Goal: Task Accomplishment & Management: Complete application form

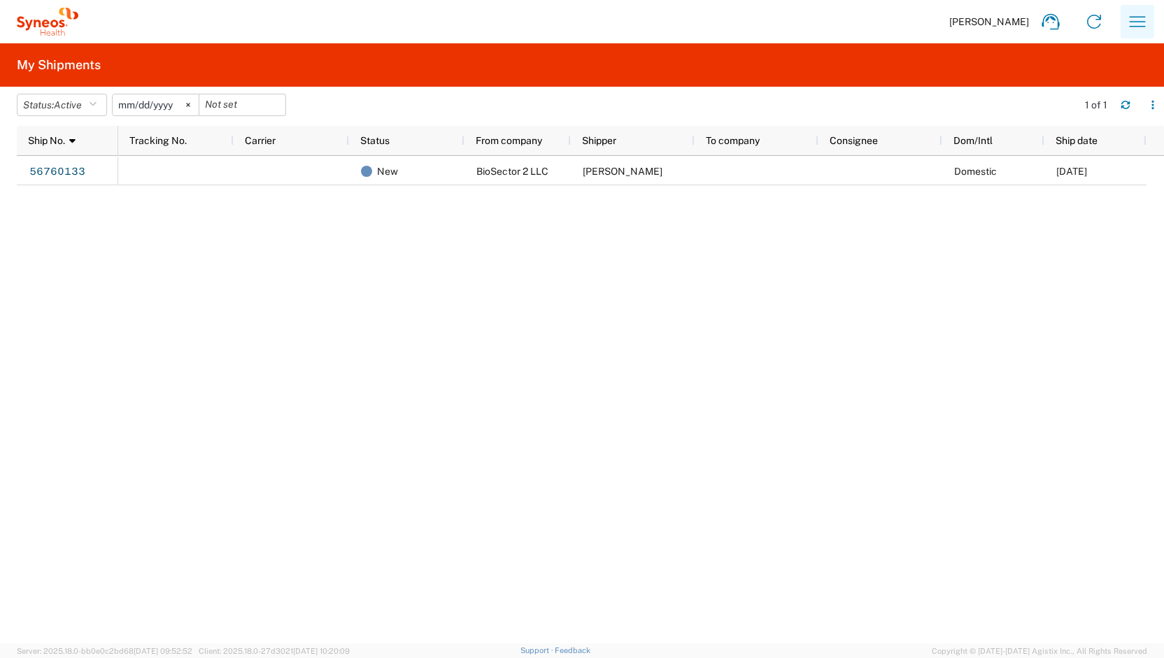
click at [1124, 27] on button "button" at bounding box center [1137, 22] width 34 height 34
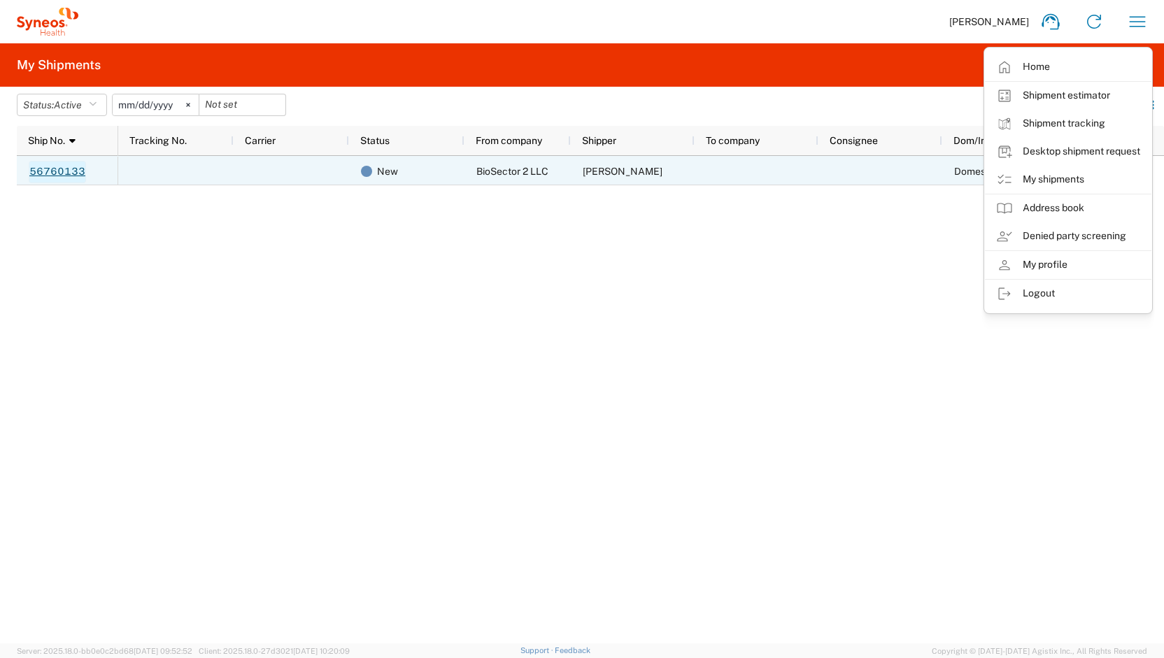
click at [79, 171] on link "56760133" at bounding box center [57, 172] width 57 height 22
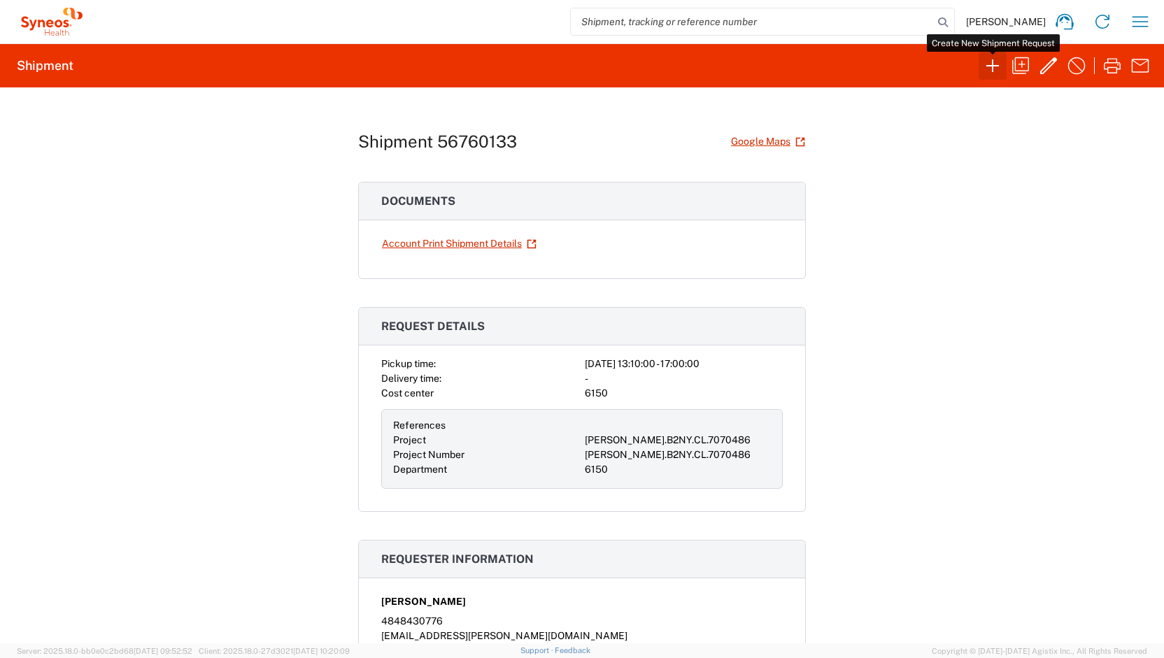
click at [999, 69] on icon "button" at bounding box center [992, 66] width 22 height 22
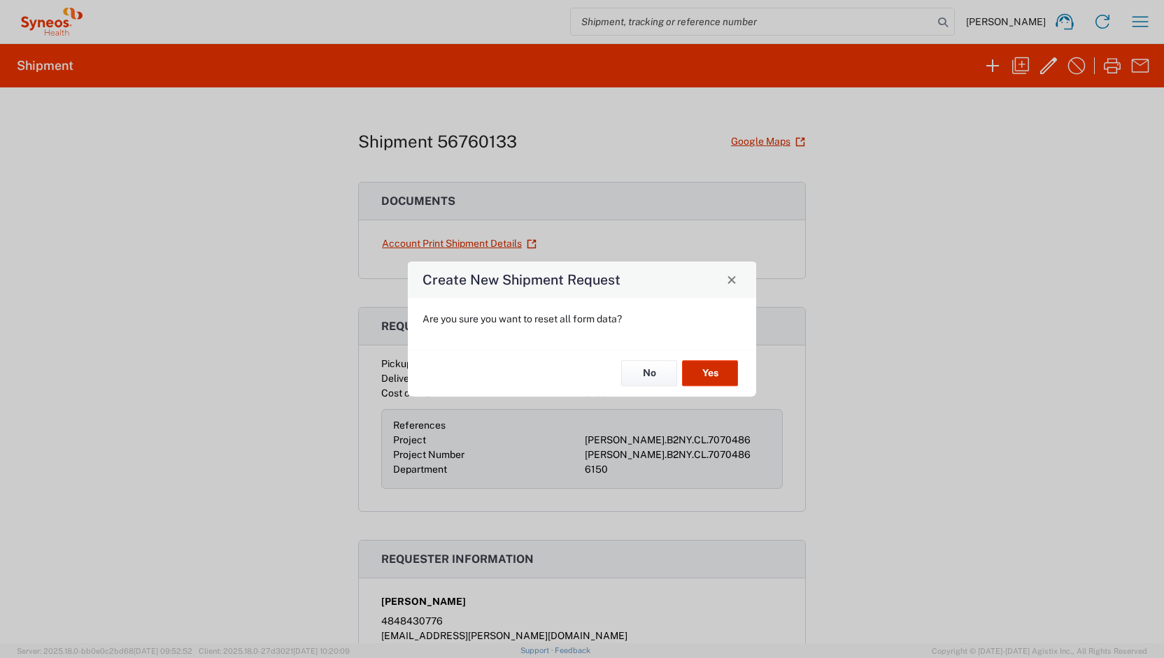
click at [702, 373] on button "Yes" at bounding box center [710, 374] width 56 height 26
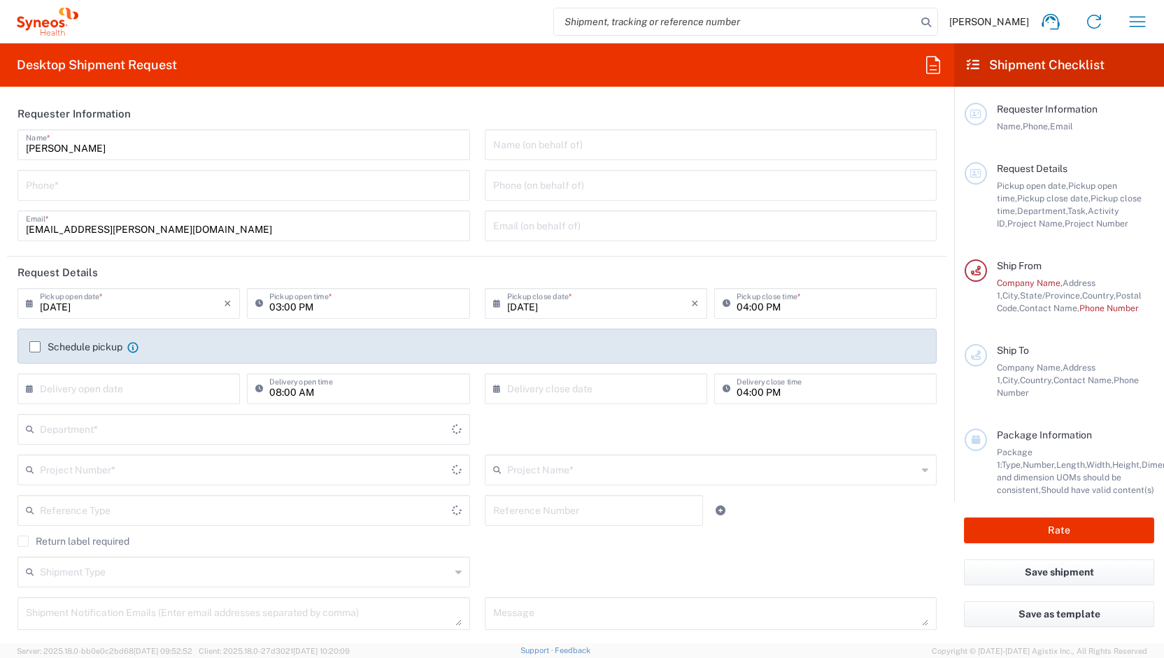
type input "[US_STATE]"
type input "[GEOGRAPHIC_DATA]"
click at [941, 59] on icon at bounding box center [933, 65] width 22 height 22
type input "6150"
type input "BioSector 2 LLC- [US_STATE] [GEOGRAPHIC_DATA]"
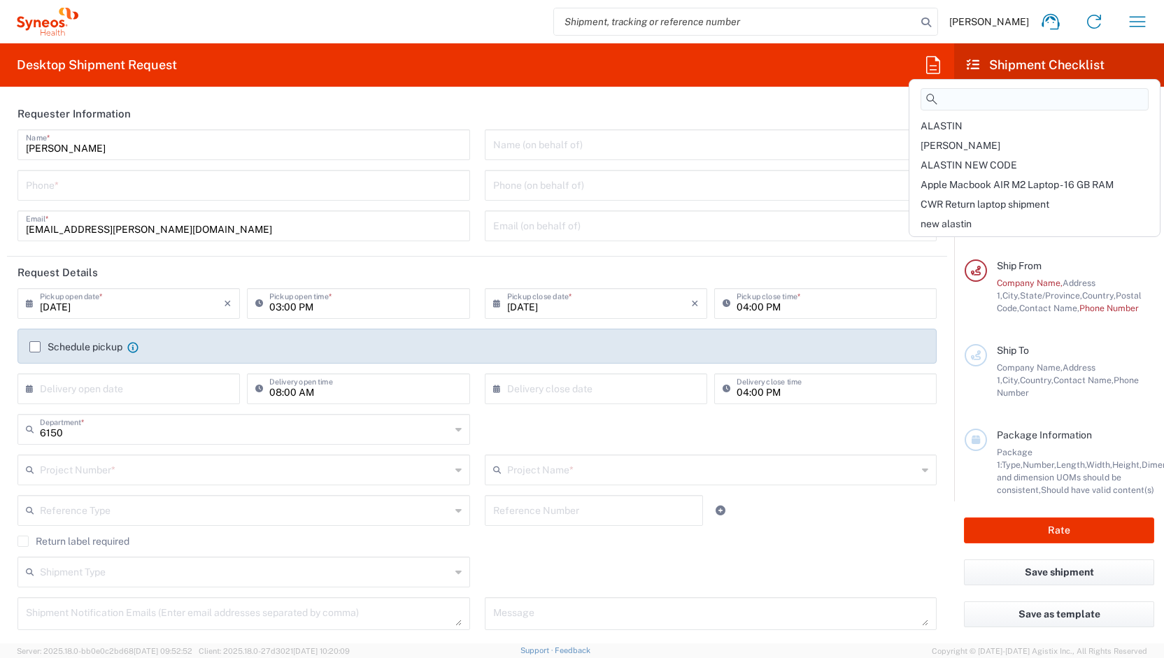
click at [946, 104] on input at bounding box center [1034, 99] width 228 height 22
click at [936, 163] on span "ALASTIN NEW CODE" at bounding box center [968, 164] width 97 height 11
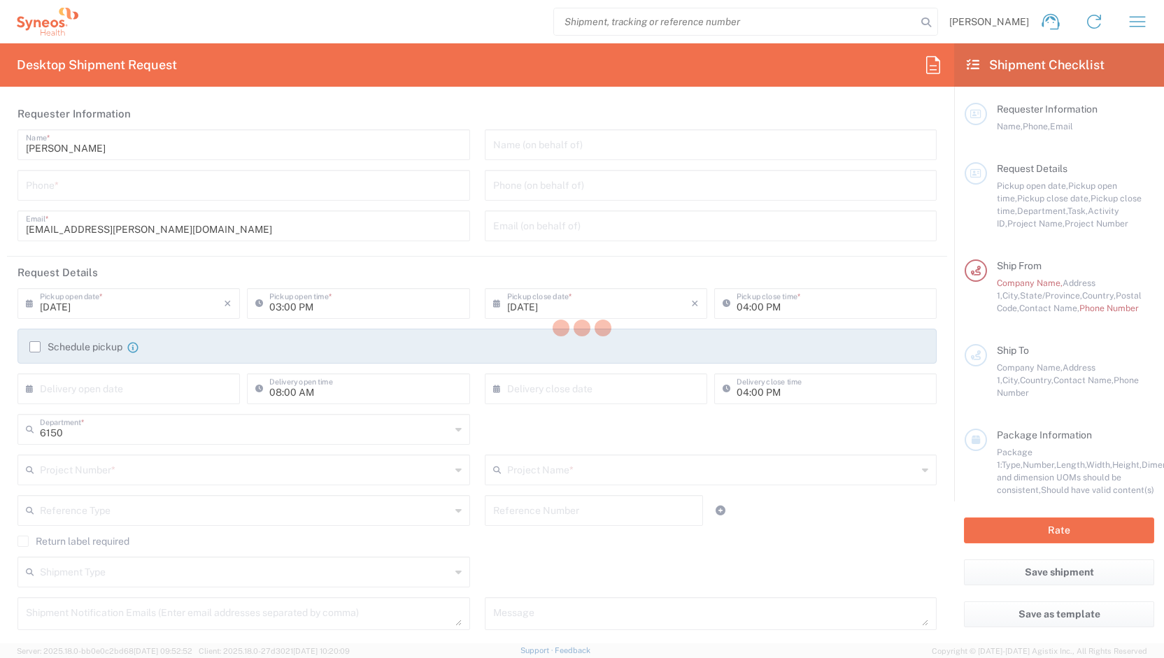
type input "4848430776"
type input "06:30 PM"
type input "05:00 PM"
type input "Project"
type input "[PERSON_NAME].B2NY.CL.7071183"
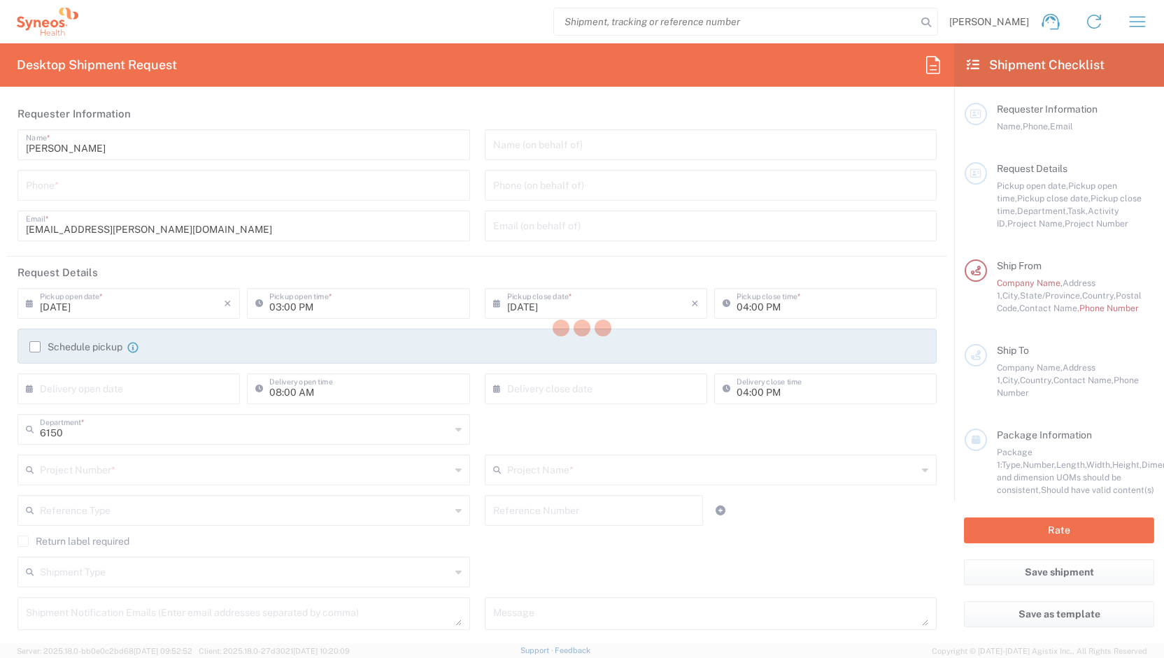
type textarea "[EMAIL_ADDRESS][PERSON_NAME][DOMAIN_NAME]"
type input "BioSector 2 LLC"
type input "4848430776"
type input "Business (General)"
type input "Adult Signature Required"
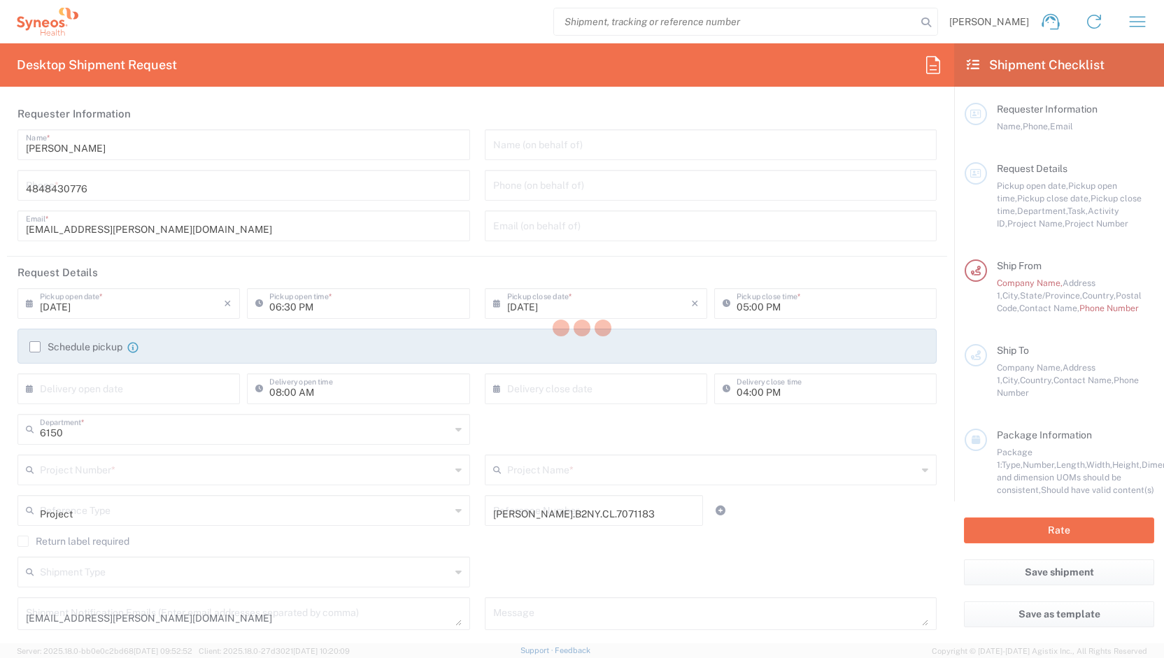
type input "BioSector 2 LLC- [US_STATE] [GEOGRAPHIC_DATA]"
type input "Sender/Shipper"
type input "Yes"
type input "[PERSON_NAME].B2NY.CL.7071183"
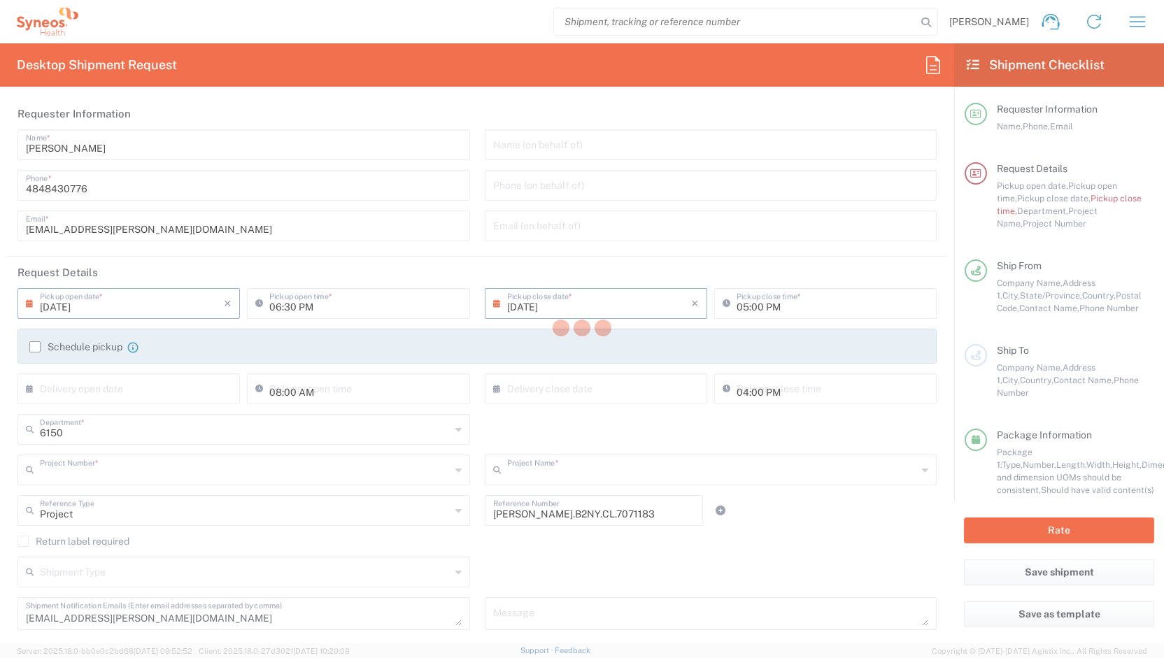
type input "Galderma.GALALA.25.7071183"
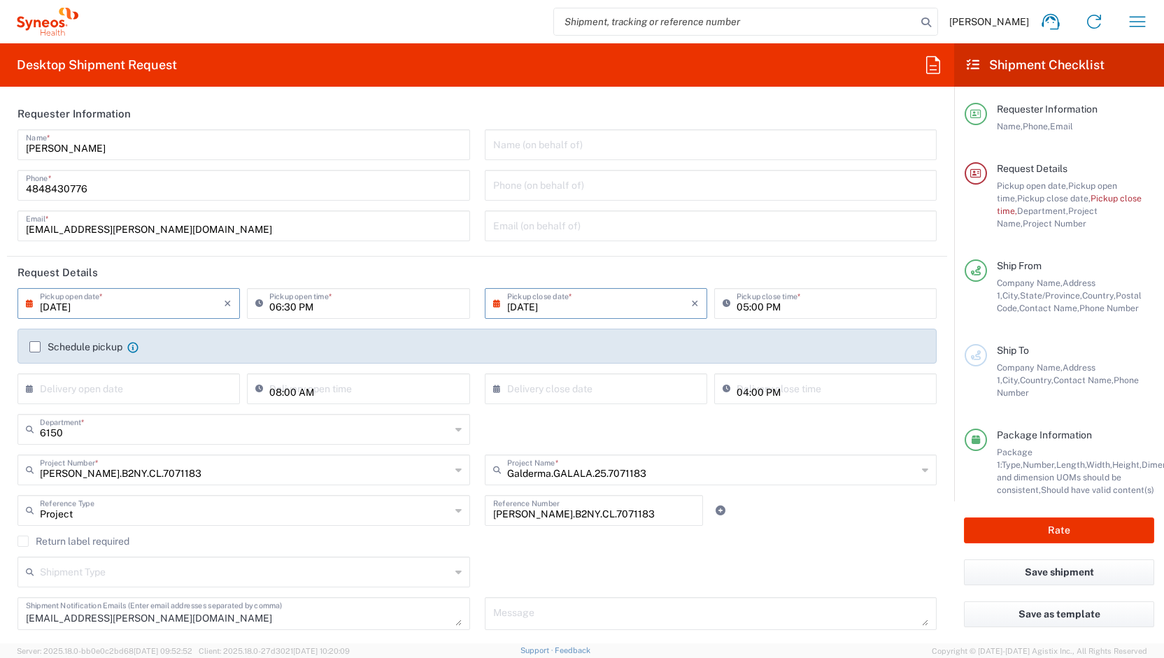
click at [176, 298] on input "[DATE]" at bounding box center [132, 302] width 184 height 24
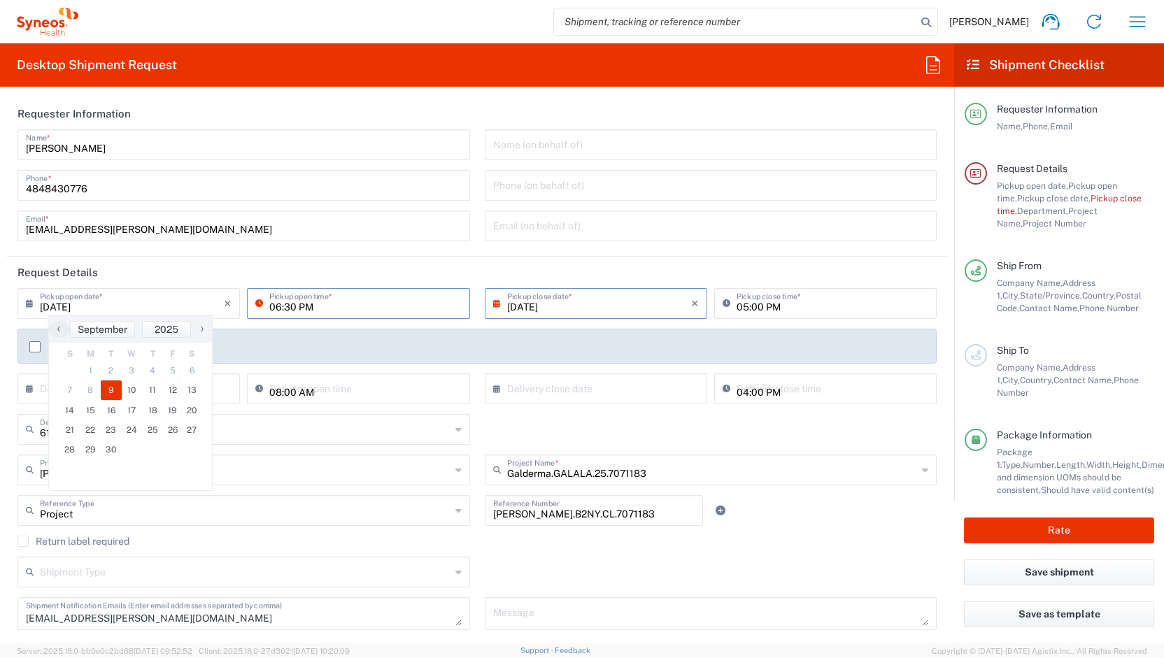
click at [299, 310] on input "06:30 PM" at bounding box center [365, 302] width 192 height 24
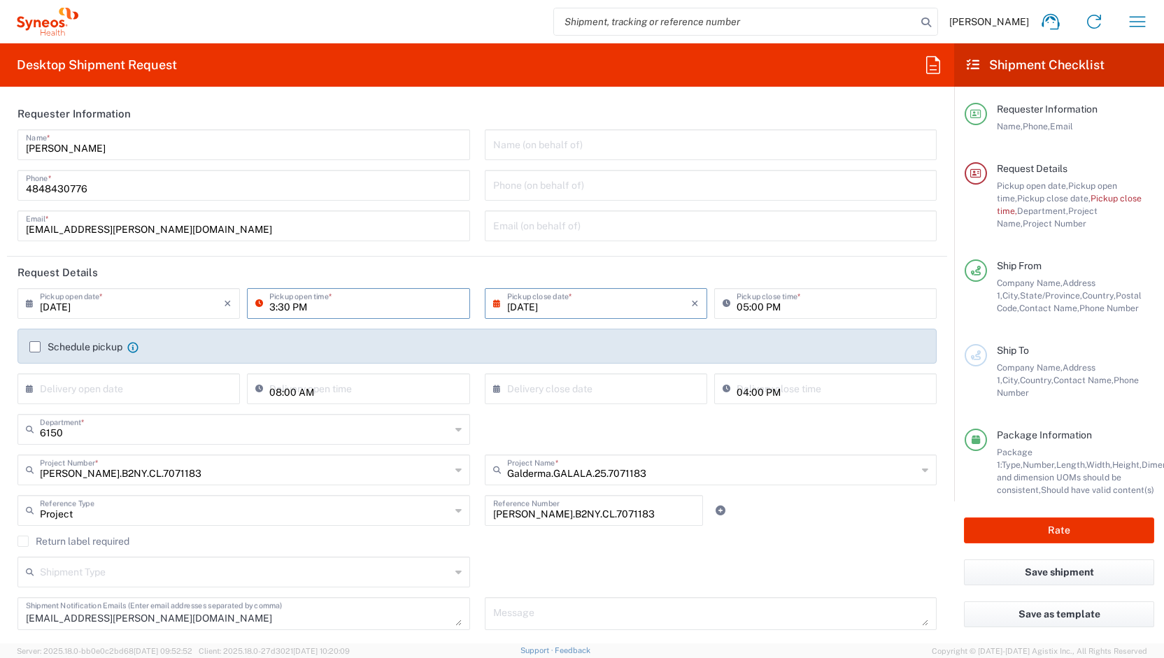
click at [427, 310] on input "3:30 PM" at bounding box center [365, 302] width 192 height 24
type input "03:30 PM"
click at [494, 313] on icon at bounding box center [500, 303] width 14 height 22
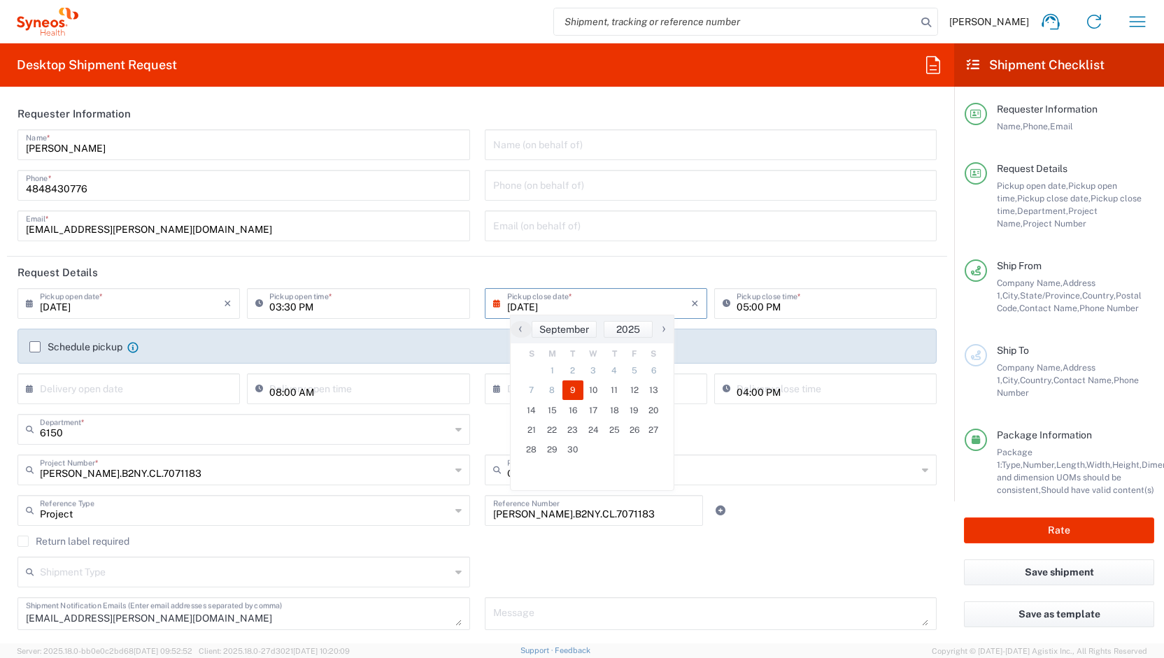
click at [803, 438] on div "6150 Department * 6150 3000 3100 3109 3110 3111 3112 3125 3130 3135 3136 3150 3…" at bounding box center [477, 434] width 934 height 41
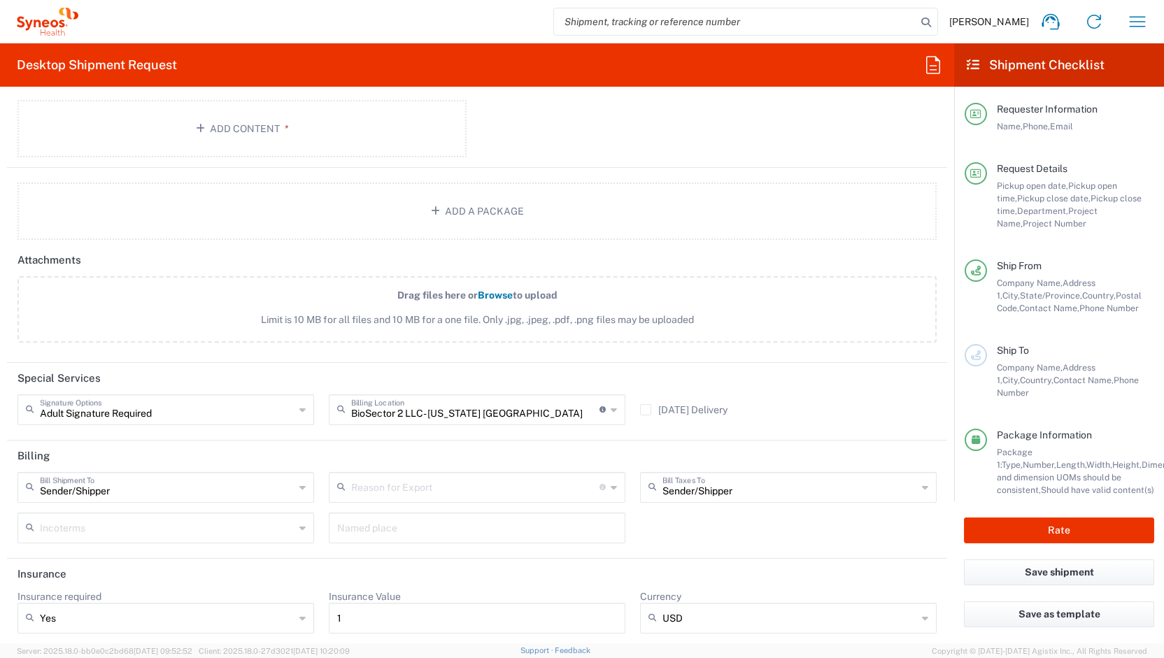
scroll to position [1566, 0]
click at [206, 412] on input "text" at bounding box center [167, 409] width 255 height 24
click at [211, 427] on div "Signature Options Adult Signature Required" at bounding box center [165, 414] width 311 height 41
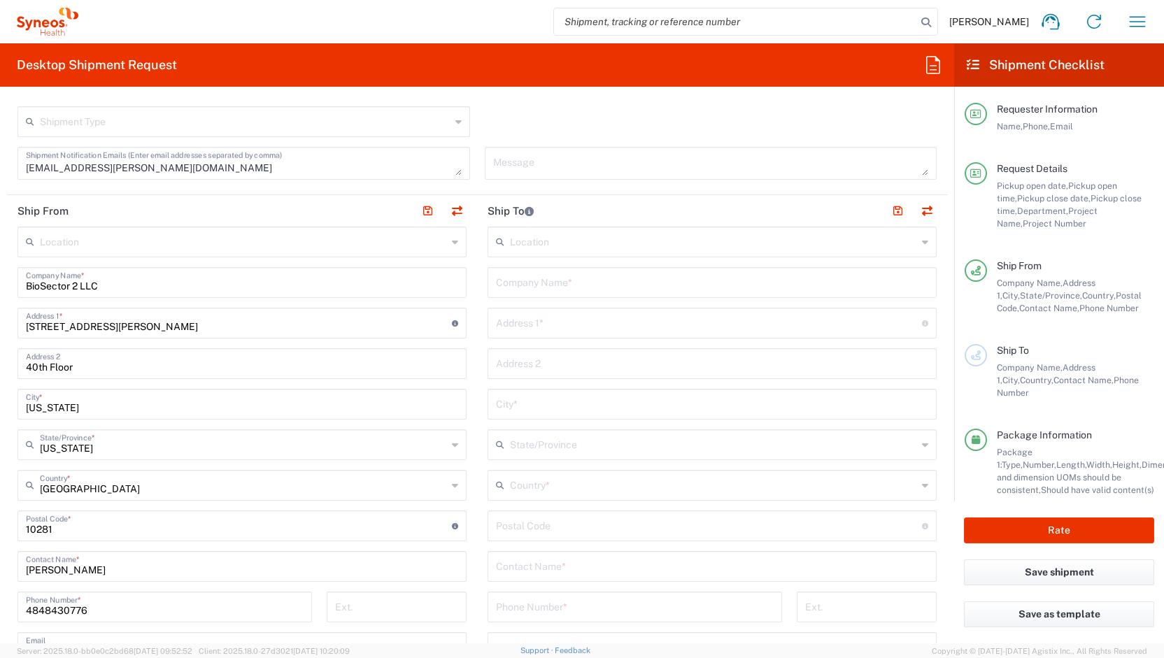
scroll to position [450, 0]
click at [545, 282] on input "text" at bounding box center [712, 282] width 432 height 24
type input "[PERSON_NAME]"
type input "3"
type input "[STREET_ADDRESS]"
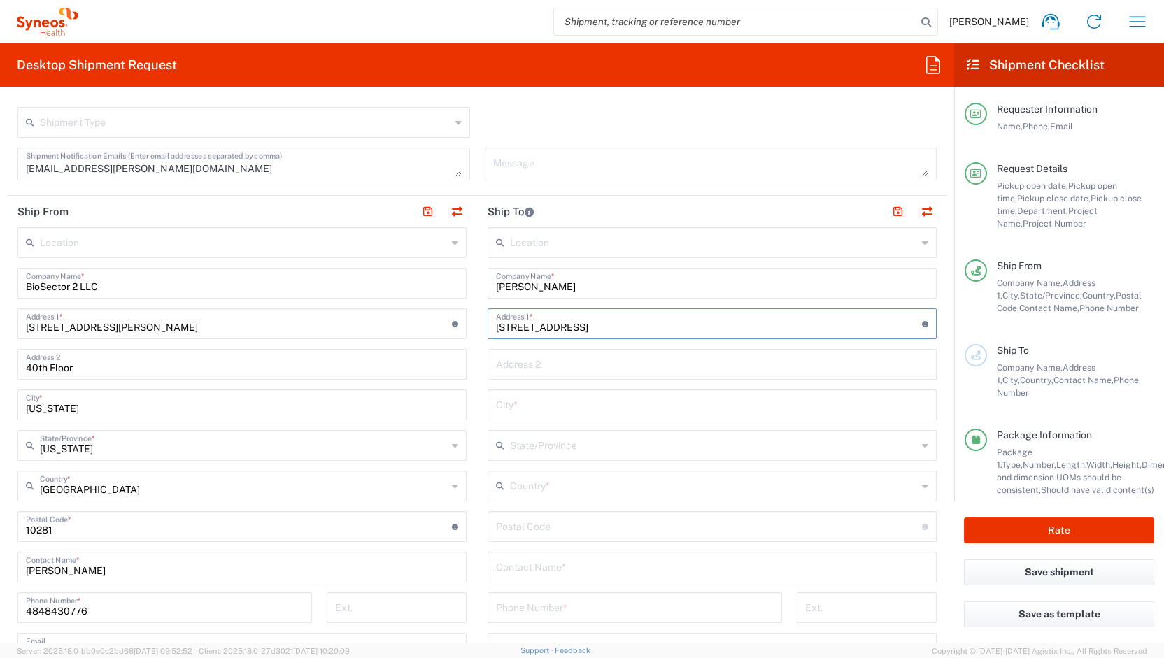
type input "[GEOGRAPHIC_DATA]"
type input "[US_STATE]"
type input "[GEOGRAPHIC_DATA]"
type input "19073"
type input "4848430776"
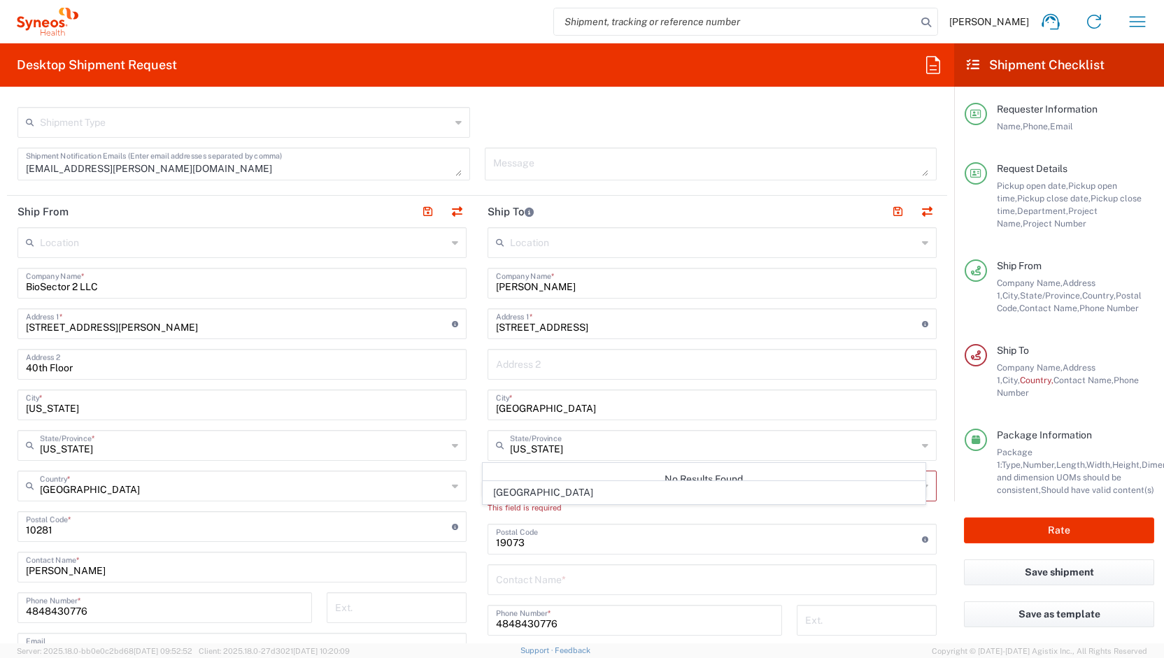
click at [520, 473] on div "No Results Found" at bounding box center [704, 479] width 442 height 32
click at [520, 501] on div "This field is required" at bounding box center [711, 507] width 449 height 13
click at [529, 486] on input "text" at bounding box center [713, 485] width 407 height 24
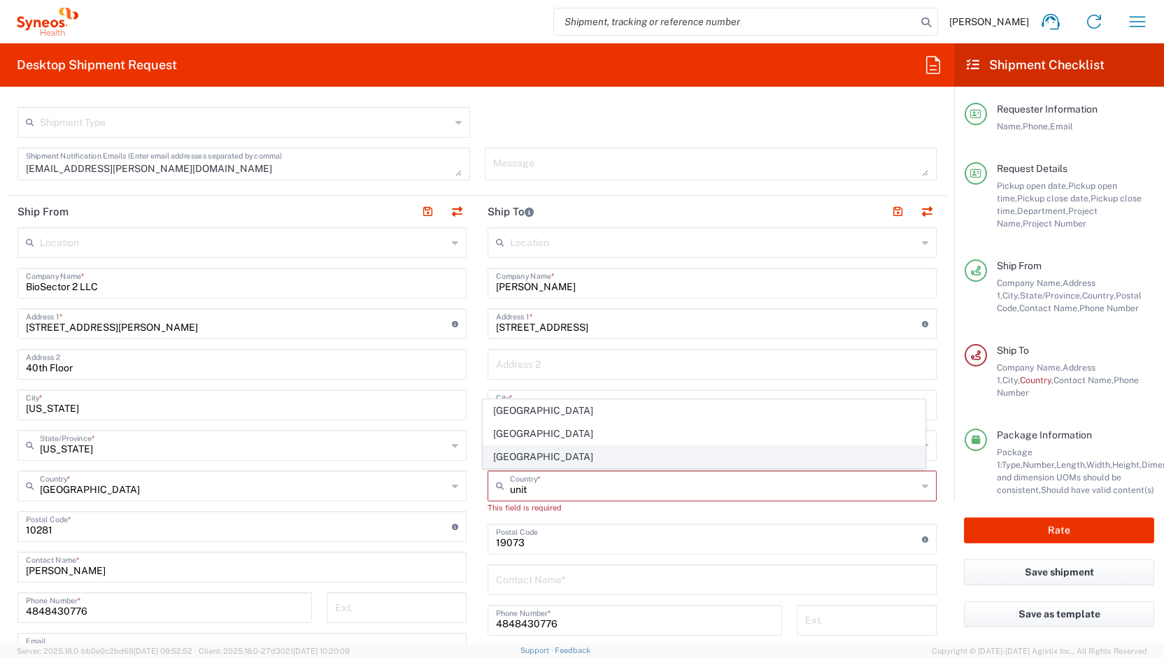
click at [524, 454] on span "[GEOGRAPHIC_DATA]" at bounding box center [703, 457] width 441 height 22
type input "[GEOGRAPHIC_DATA]"
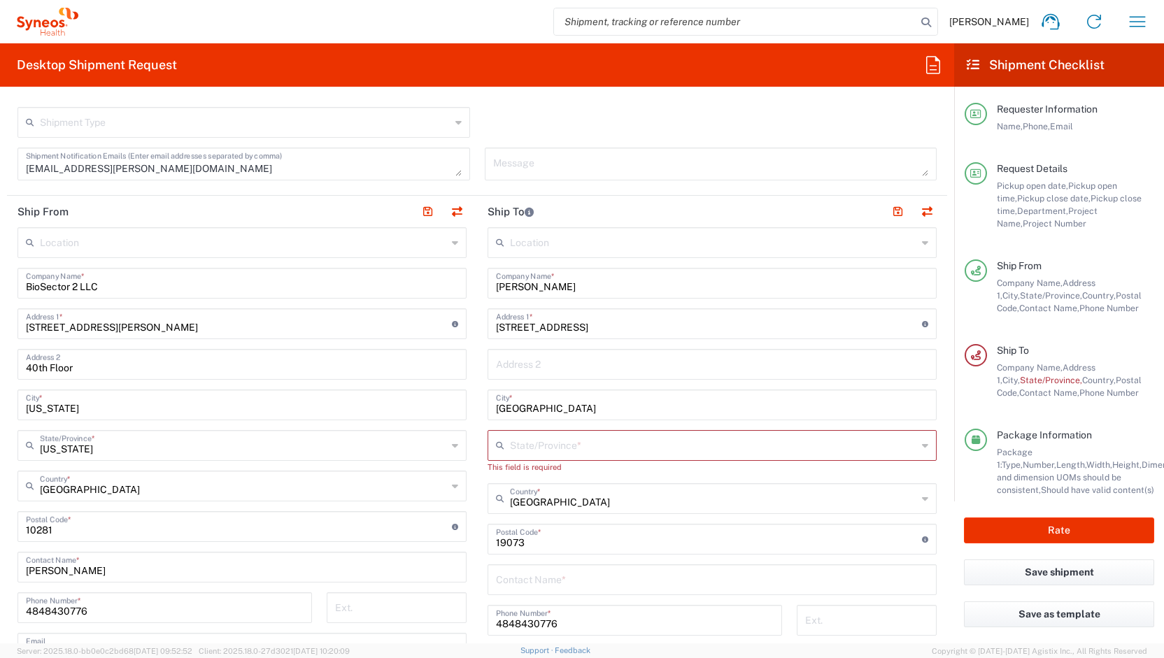
click at [540, 444] on input "text" at bounding box center [713, 444] width 407 height 24
click at [538, 423] on span "[US_STATE]" at bounding box center [703, 417] width 441 height 22
type input "[US_STATE]"
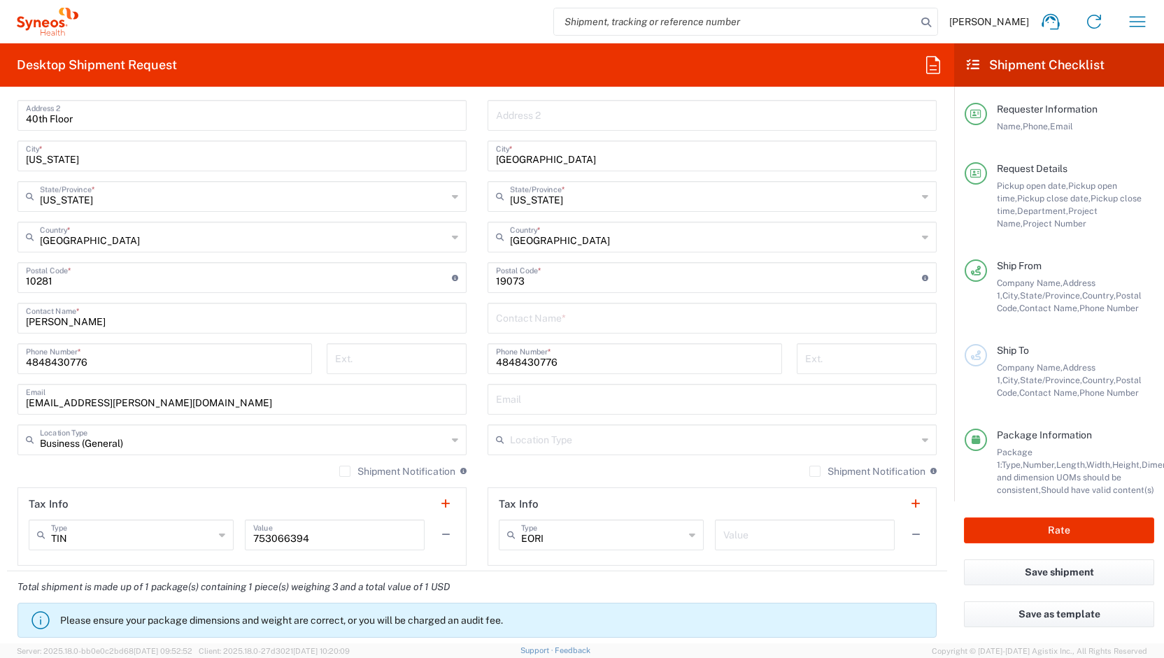
scroll to position [731, 0]
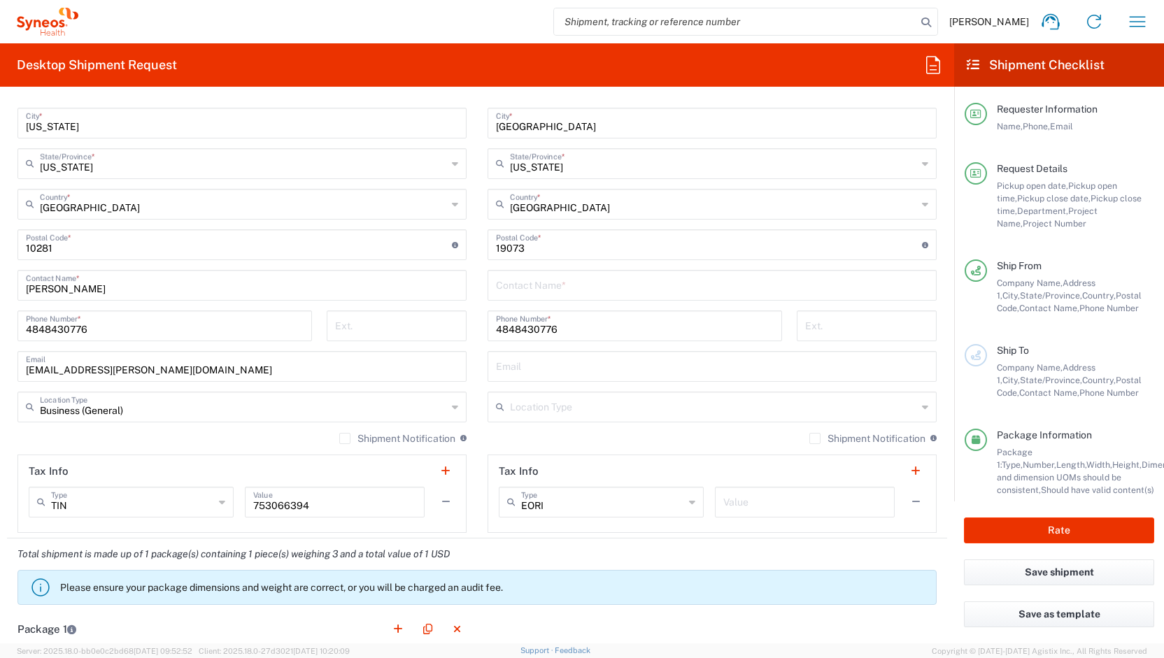
click at [524, 278] on input "text" at bounding box center [712, 284] width 432 height 24
type input "[PERSON_NAME]"
click at [541, 421] on div "Location [PERSON_NAME] LLC-[GEOGRAPHIC_DATA] [GEOGRAPHIC_DATA] [GEOGRAPHIC_DATA…" at bounding box center [711, 238] width 449 height 587
click at [527, 408] on input "text" at bounding box center [713, 406] width 407 height 24
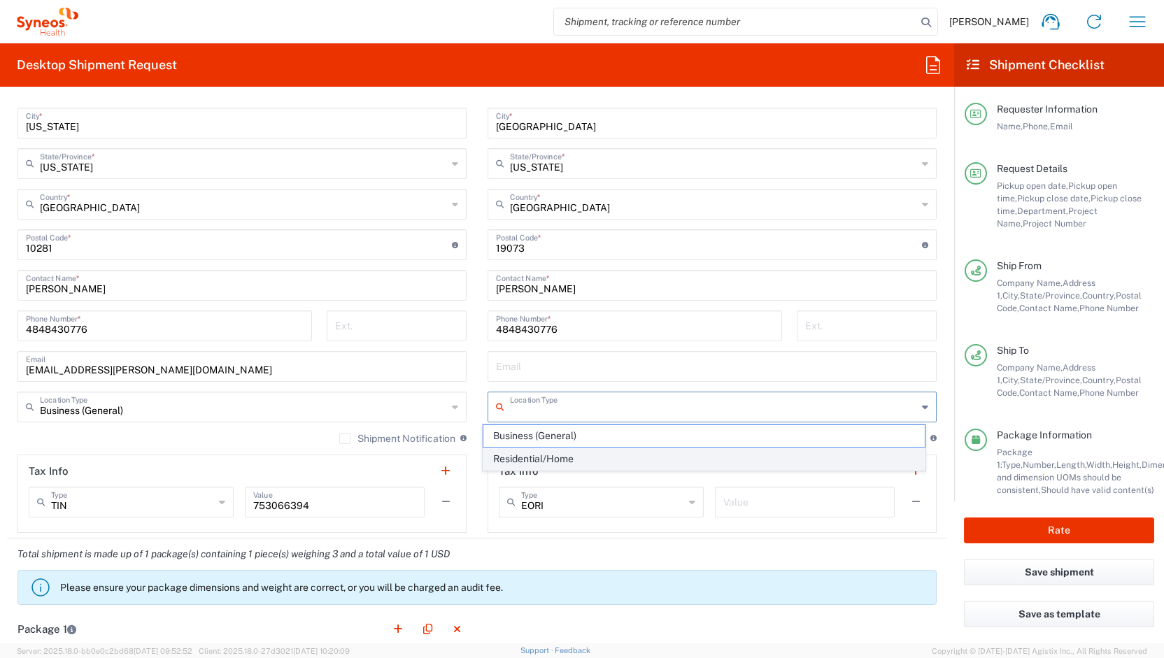
click at [527, 454] on span "Residential/Home" at bounding box center [703, 459] width 441 height 22
type input "Residential/Home"
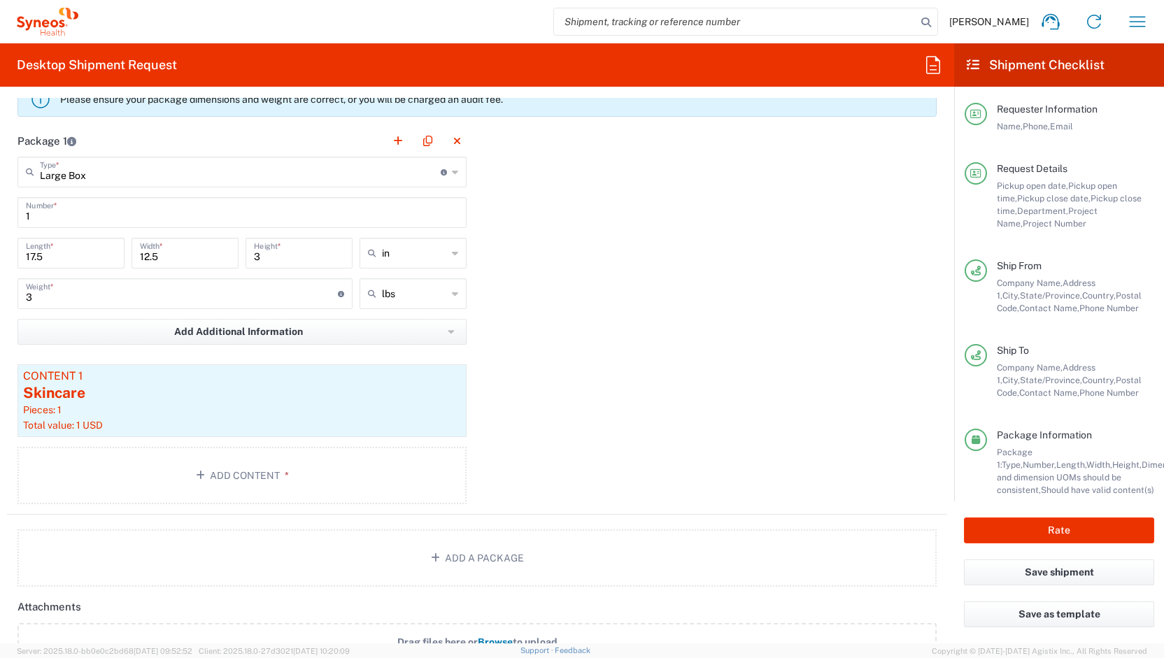
scroll to position [1217, 0]
click at [117, 173] on input "text" at bounding box center [240, 174] width 401 height 24
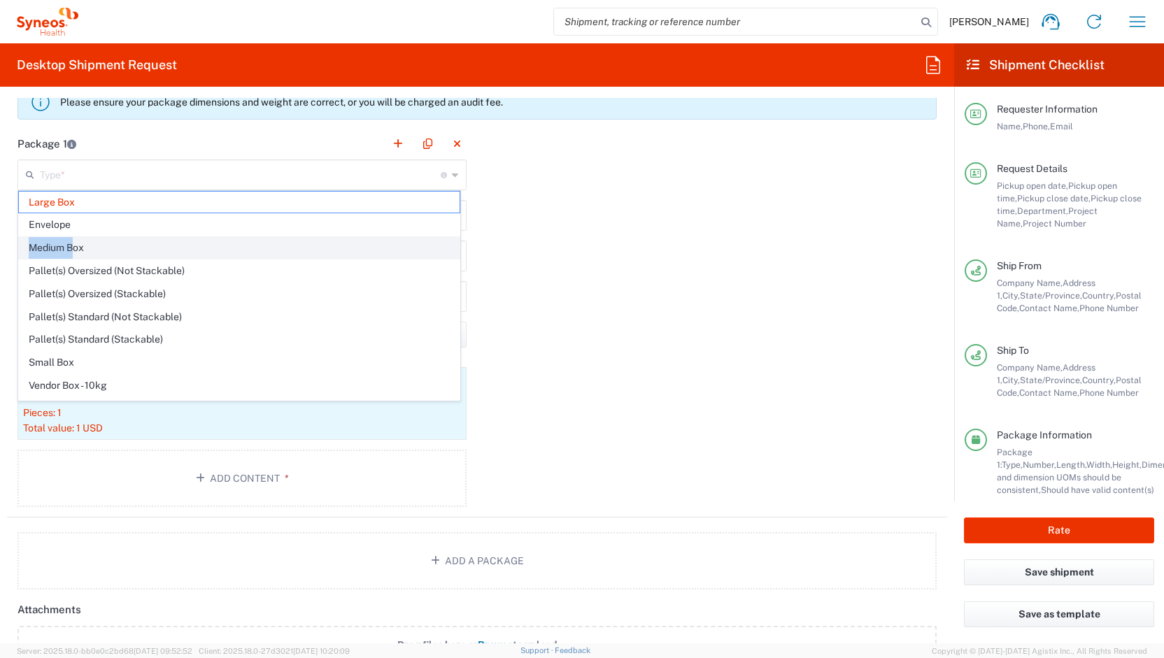
drag, startPoint x: 98, startPoint y: 231, endPoint x: 72, endPoint y: 238, distance: 26.8
click at [72, 238] on ul "Large Box Envelope Medium Box Pallet(s) Oversized (Not Stackable) Pallet(s) Ove…" at bounding box center [239, 317] width 442 height 252
click at [72, 238] on span "Medium Box" at bounding box center [239, 248] width 441 height 22
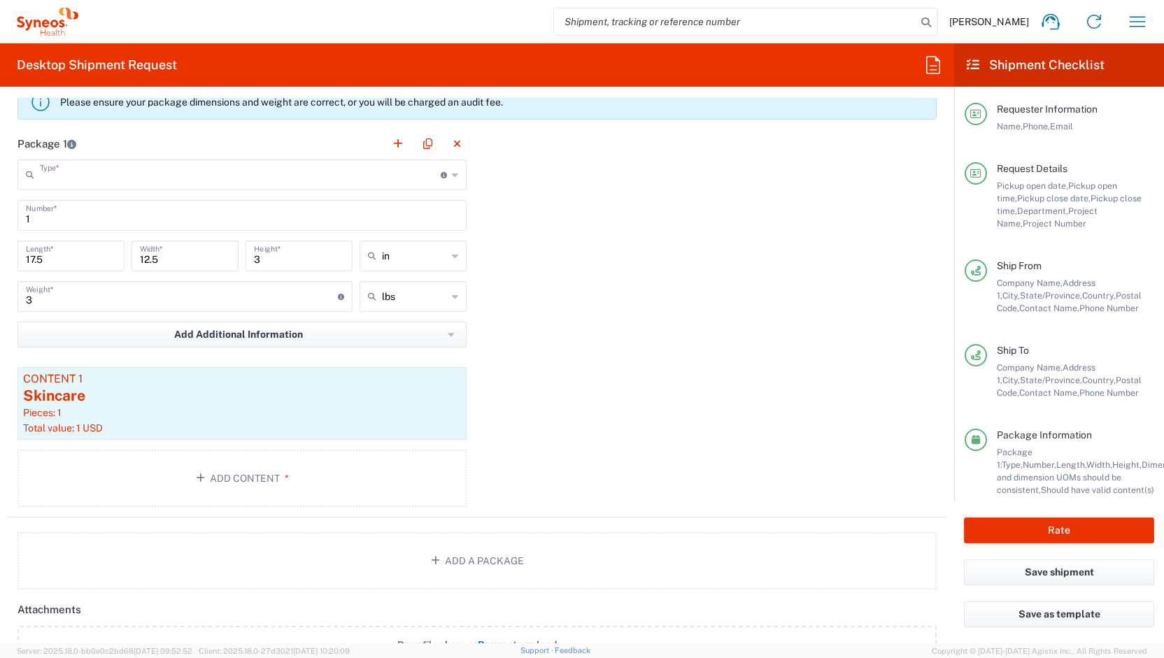
type input "Medium Box"
type input "13"
type input "11.5"
type input "2.5"
click at [55, 294] on input "3" at bounding box center [182, 295] width 312 height 24
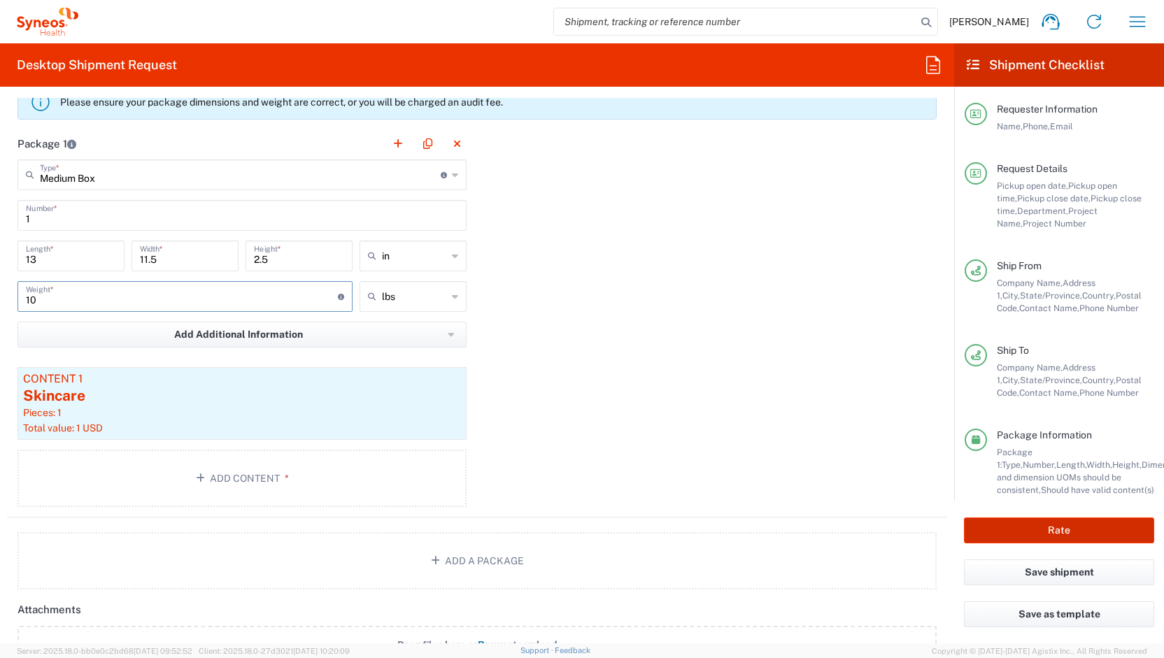
type input "10"
click at [1025, 534] on button "Rate" at bounding box center [1059, 530] width 190 height 26
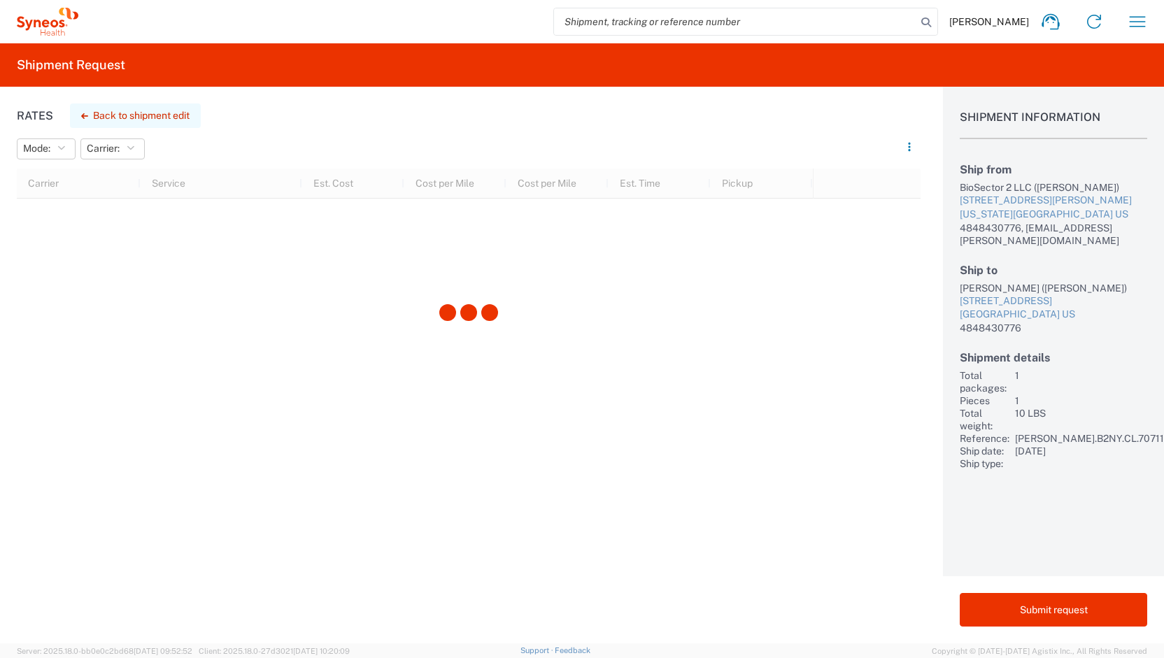
click at [137, 120] on button "Back to shipment edit" at bounding box center [135, 115] width 131 height 24
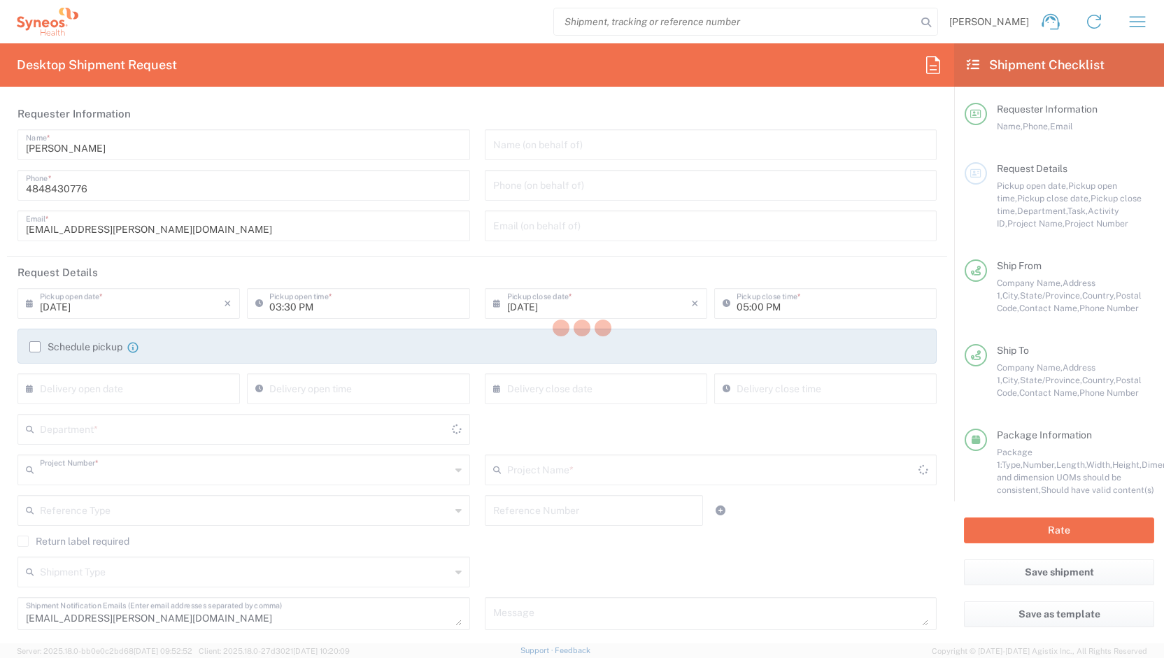
type input "[PERSON_NAME].B2NY.CL.7071183"
type input "[US_STATE]"
type input "Medium Box"
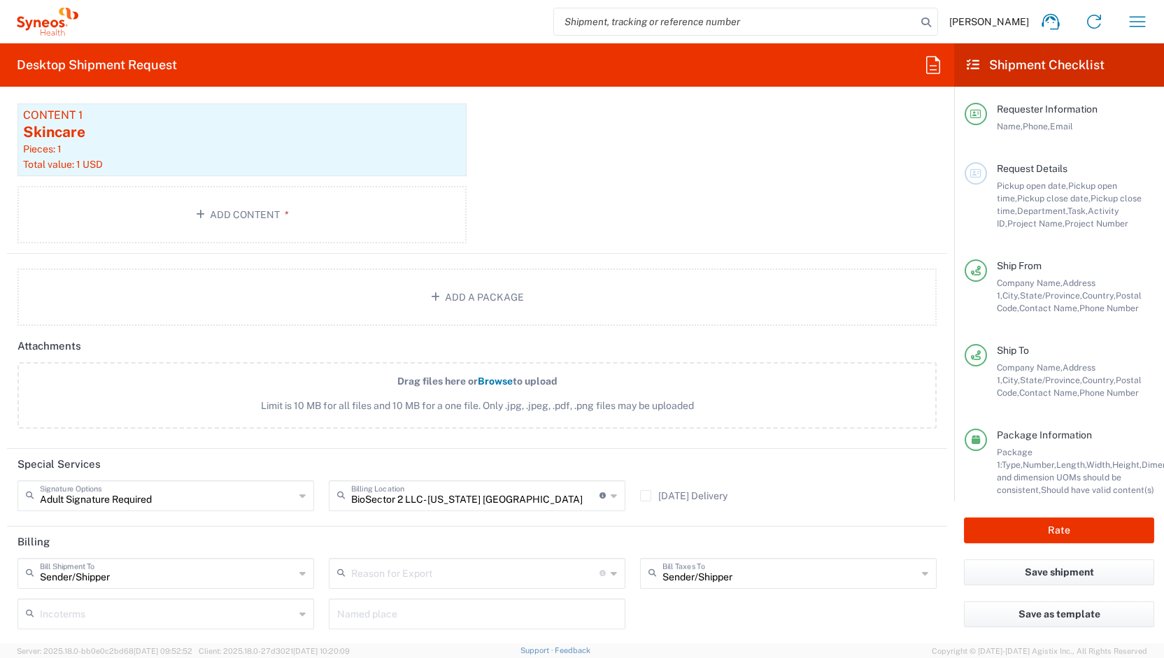
scroll to position [1566, 0]
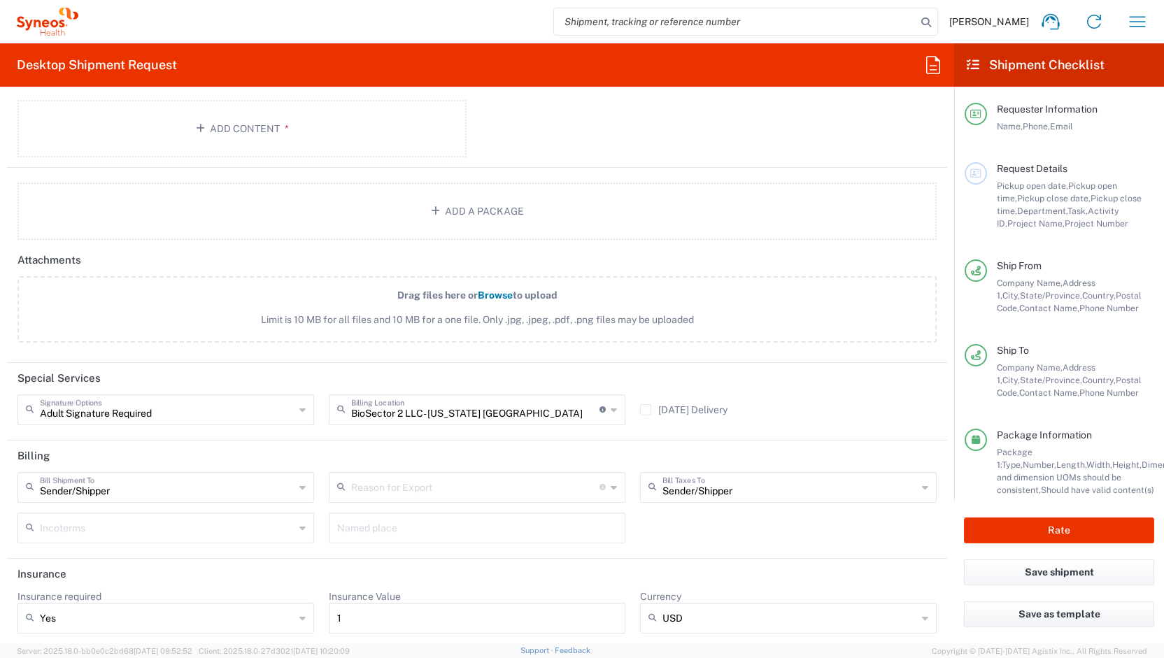
type input "Galderma.GALALA.25.7071183"
type input "6150"
click at [301, 403] on icon at bounding box center [302, 410] width 6 height 22
type input "no"
click at [231, 370] on header "Special Services" at bounding box center [477, 378] width 940 height 31
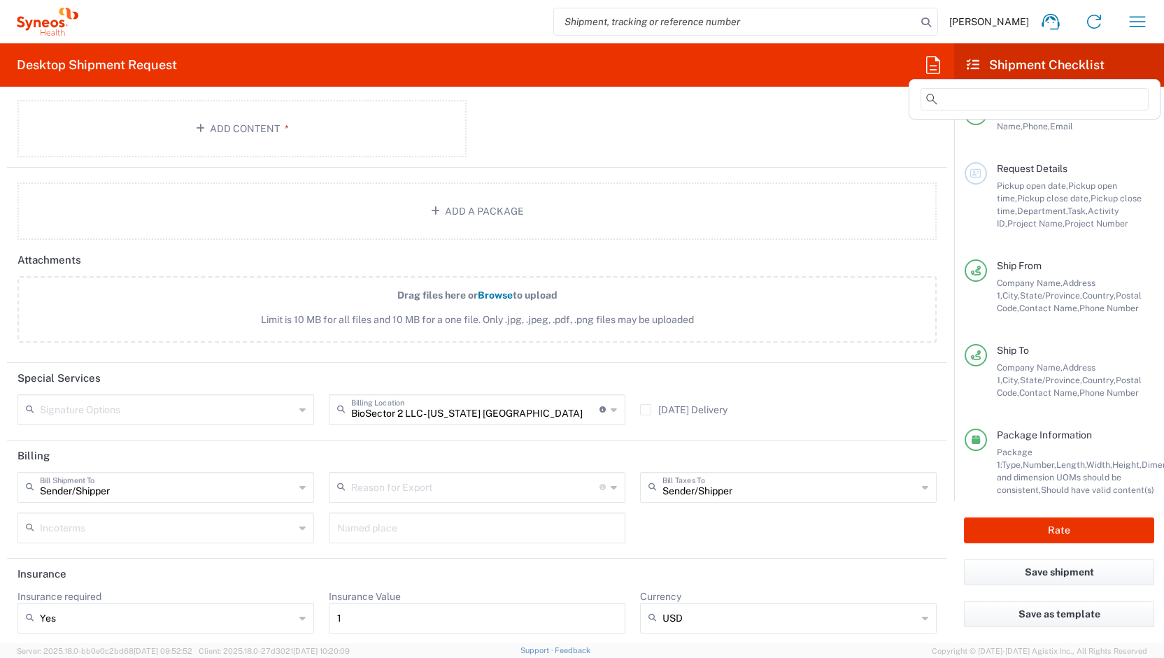
click at [922, 59] on icon at bounding box center [933, 65] width 22 height 22
click at [969, 101] on input at bounding box center [1034, 99] width 228 height 22
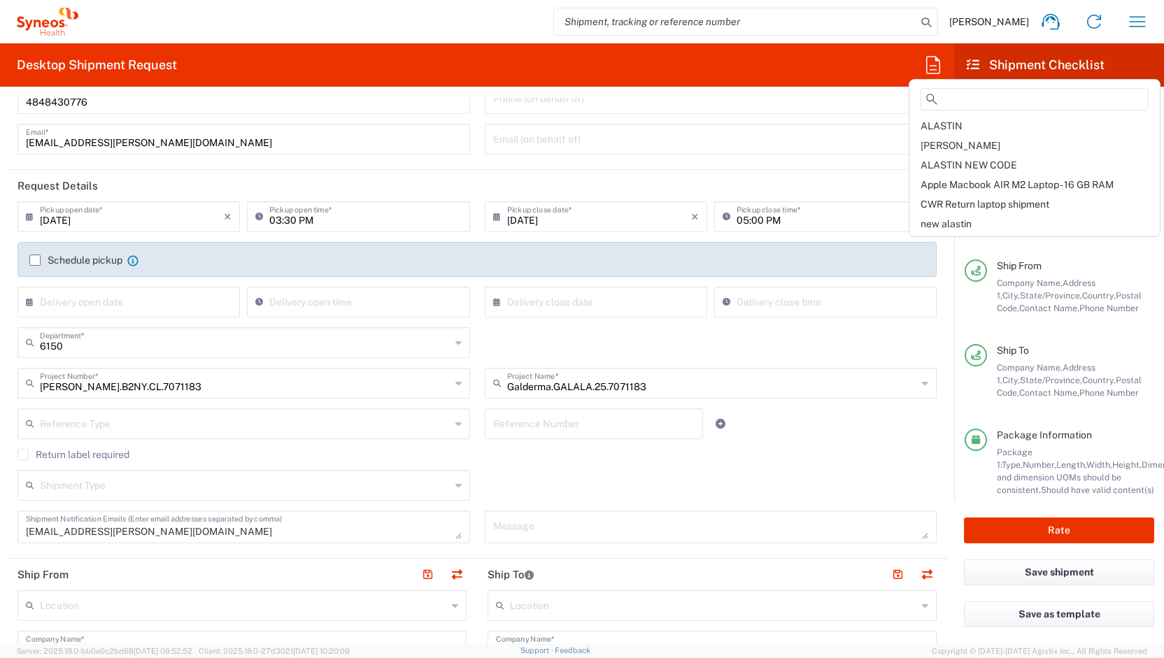
scroll to position [0, 0]
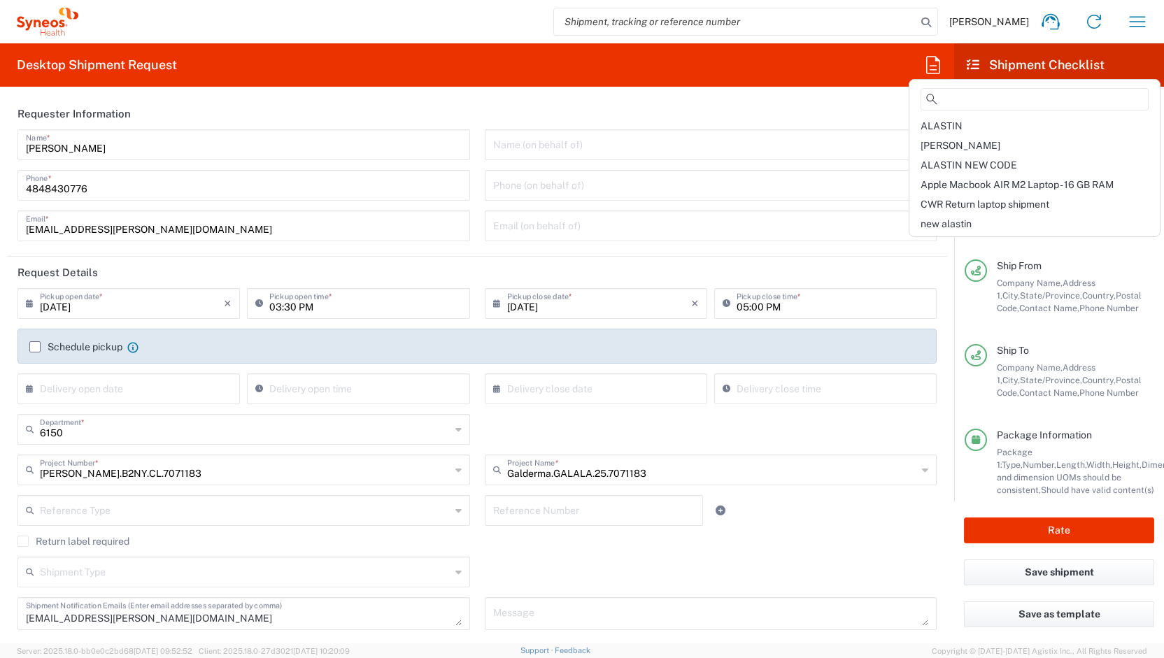
click at [194, 469] on input "[PERSON_NAME].B2NY.CL.7071183" at bounding box center [245, 469] width 410 height 24
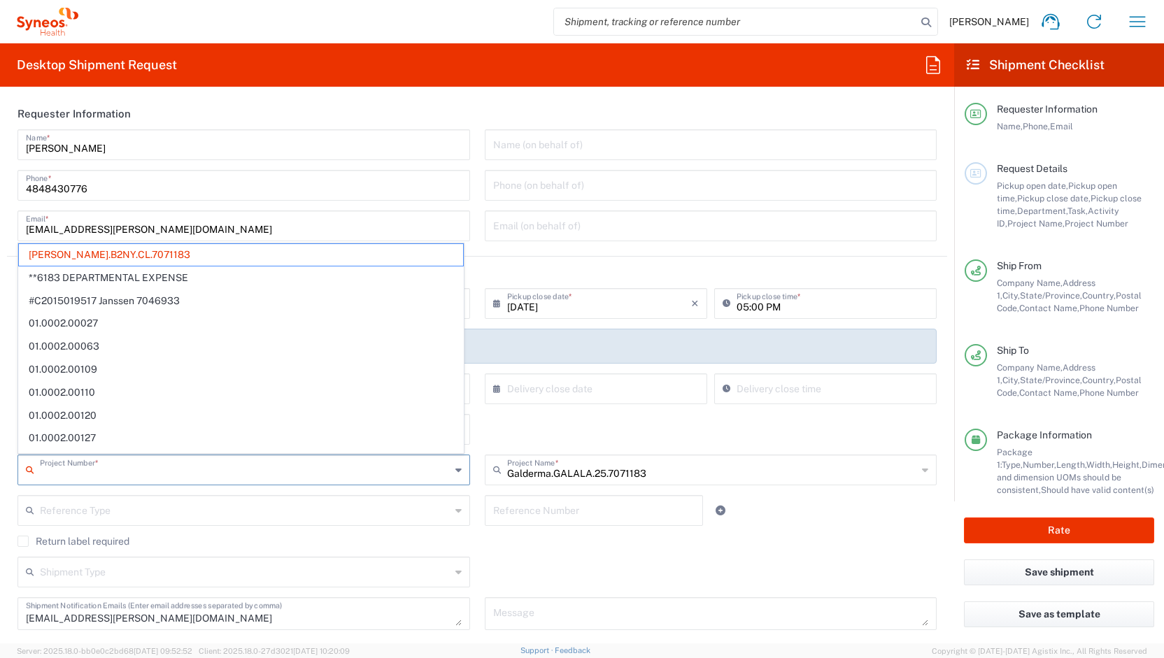
click at [194, 469] on input "text" at bounding box center [245, 469] width 410 height 24
drag, startPoint x: 110, startPoint y: 257, endPoint x: 94, endPoint y: 254, distance: 17.0
click at [94, 254] on span "[PERSON_NAME].B2NY.CL.7071183" at bounding box center [241, 255] width 444 height 22
click at [94, 254] on agx-form-section "Requester Information [PERSON_NAME] Name * [PHONE_NUMBER] Phone * [EMAIL_ADDRES…" at bounding box center [477, 177] width 940 height 159
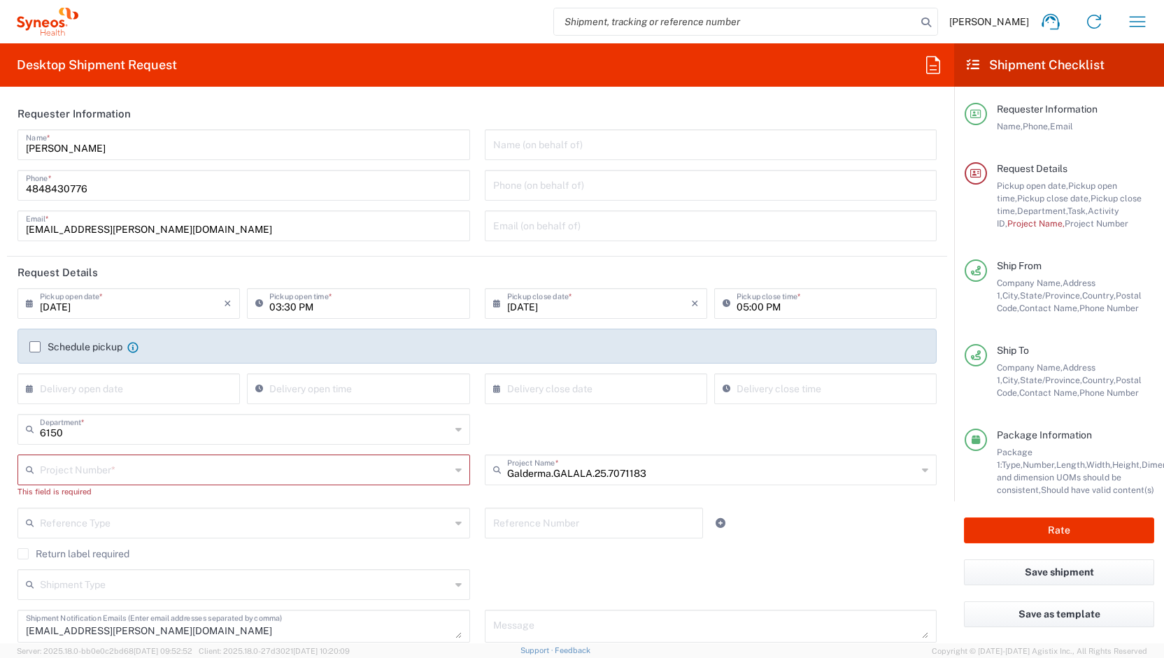
click at [113, 469] on input "text" at bounding box center [245, 469] width 410 height 24
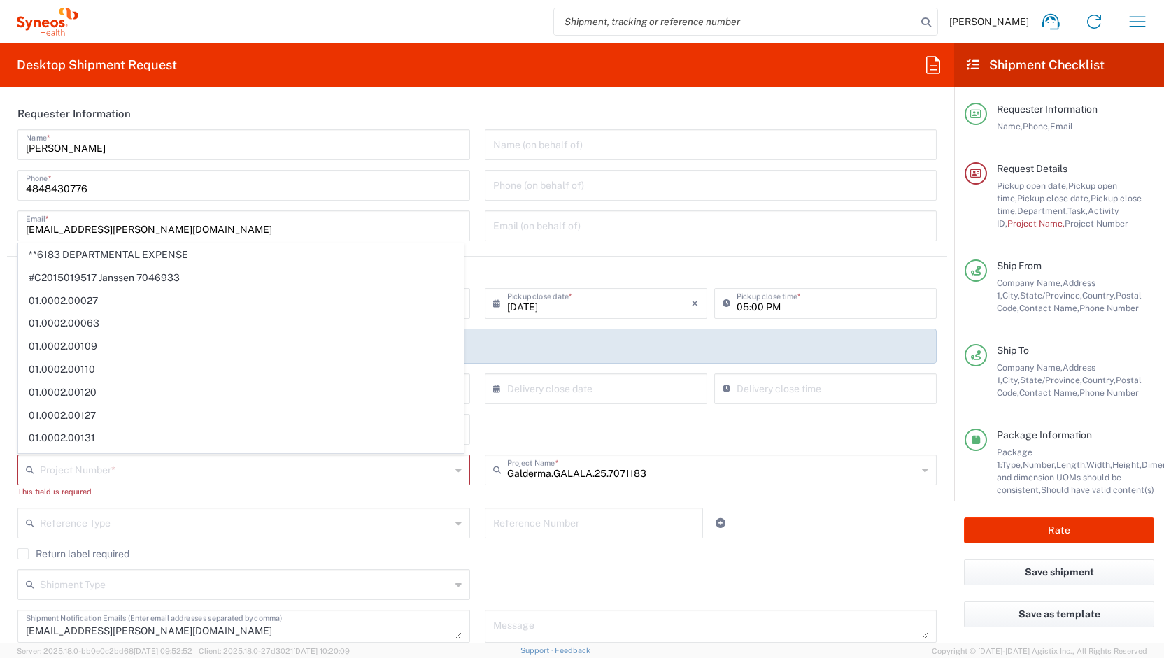
click at [945, 55] on agx-form-header "Desktop Shipment Request" at bounding box center [477, 64] width 954 height 43
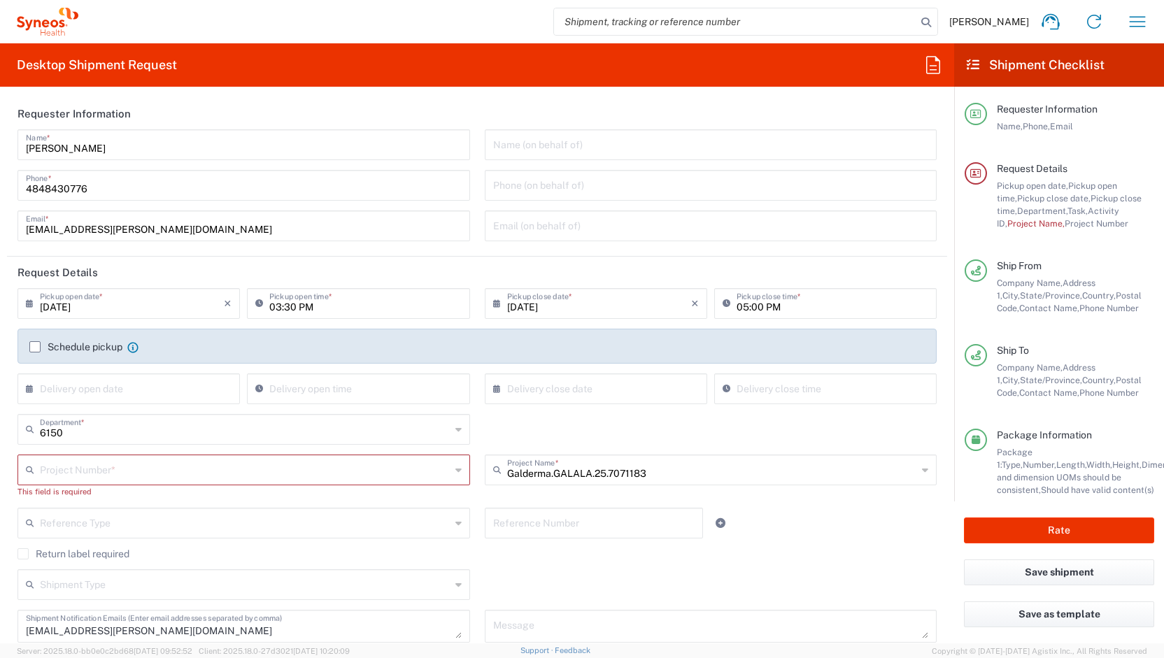
click at [923, 76] on agx-form-header "Desktop Shipment Request" at bounding box center [477, 64] width 954 height 43
click at [931, 69] on icon at bounding box center [933, 64] width 14 height 17
click at [957, 99] on input at bounding box center [1034, 99] width 228 height 22
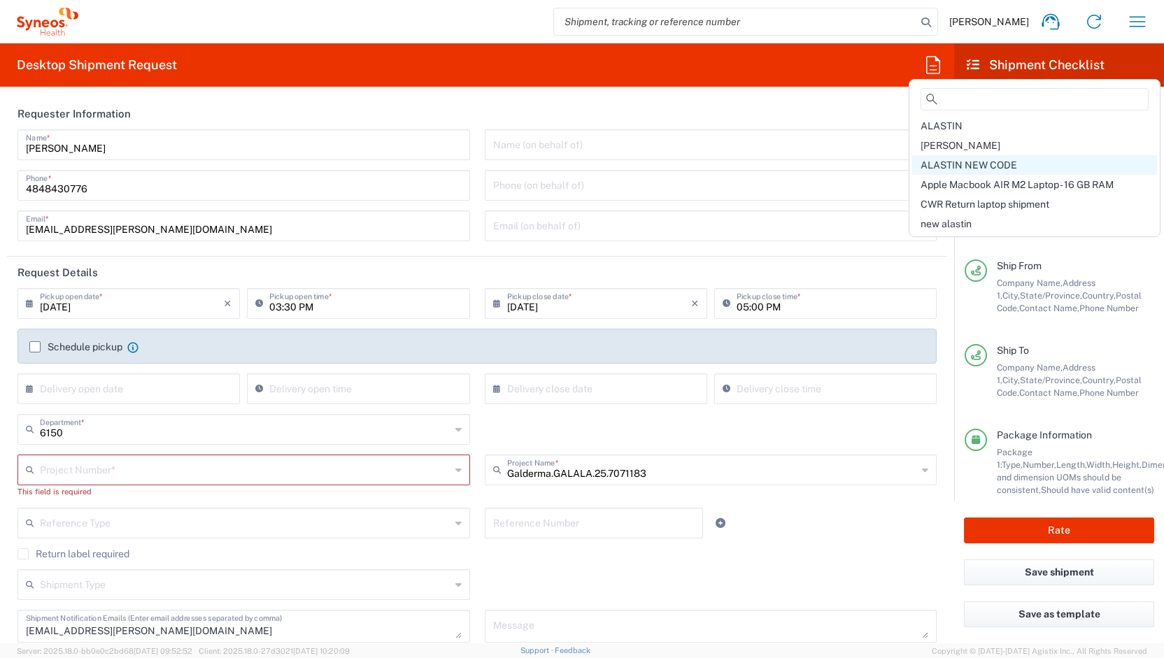
click at [968, 164] on span "ALASTIN NEW CODE" at bounding box center [968, 164] width 97 height 11
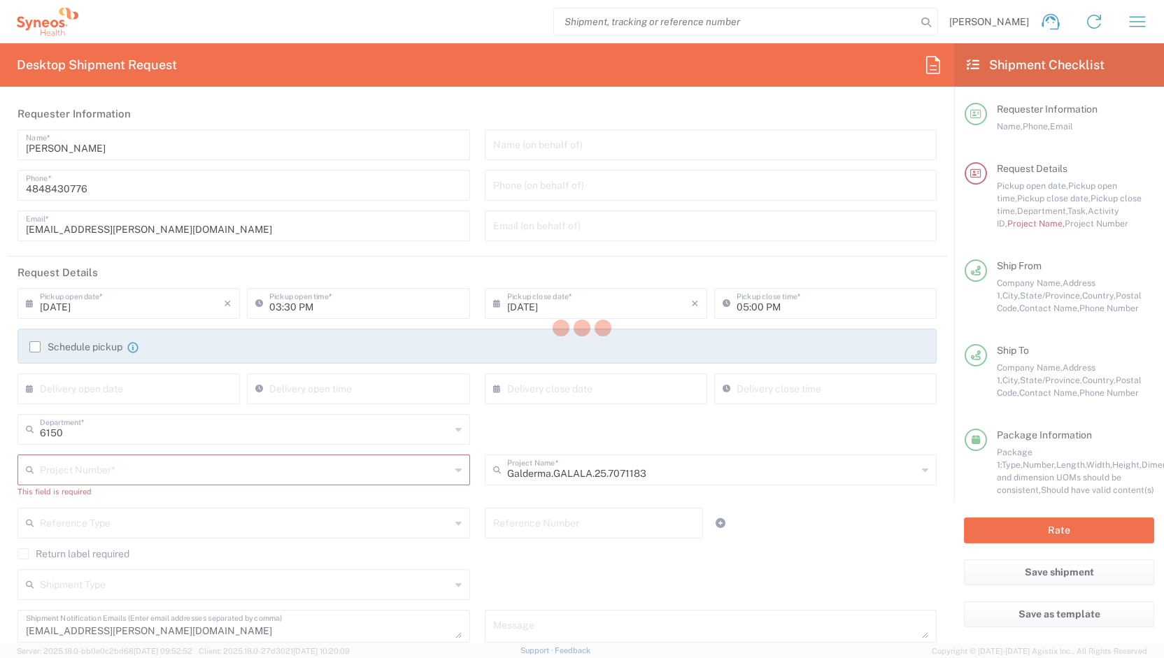
type input "06:30 PM"
type input "Project"
type input "[PERSON_NAME].B2NY.CL.7071183"
type input "Adult Signature Required"
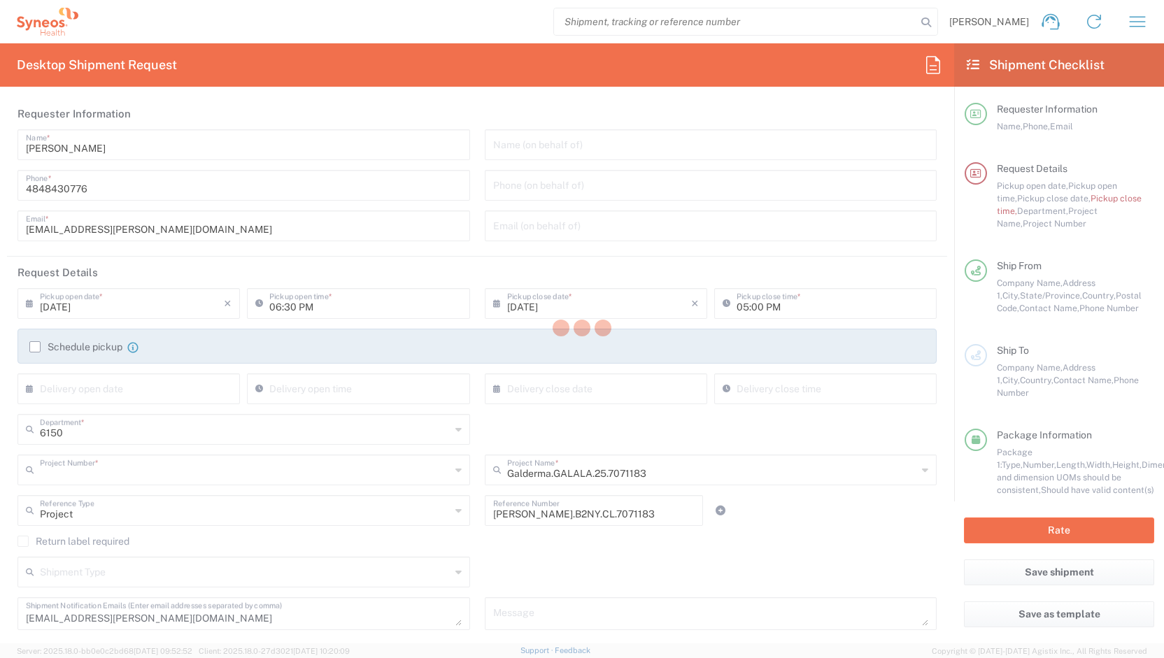
type input "[PERSON_NAME].B2NY.CL.7071183"
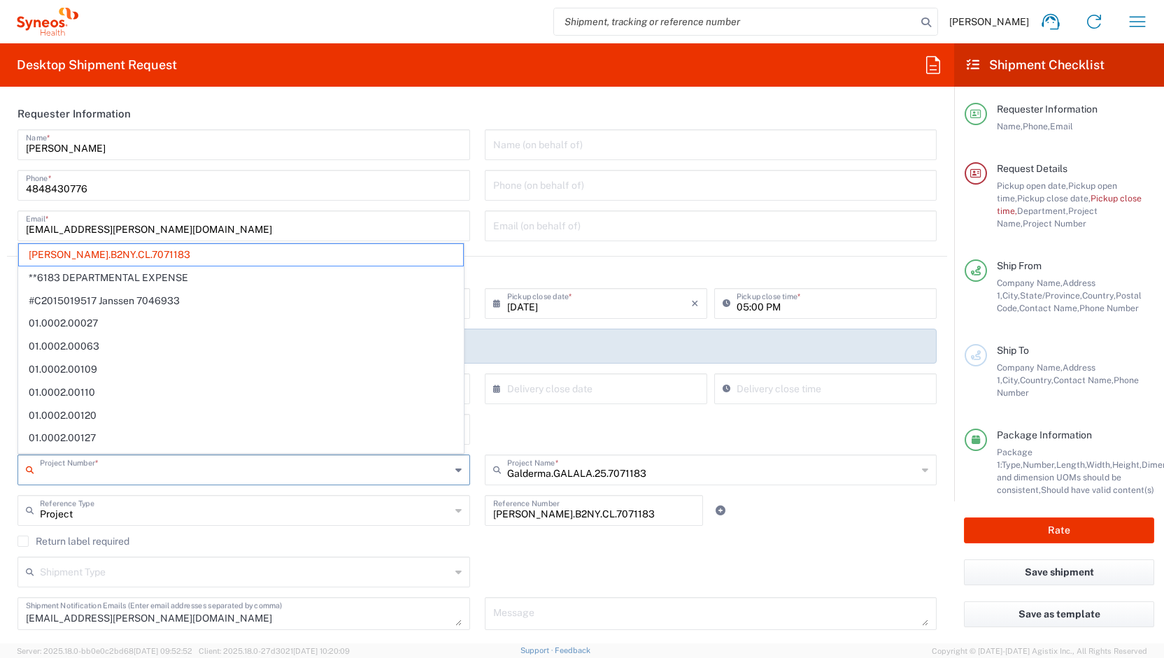
drag, startPoint x: 162, startPoint y: 469, endPoint x: 66, endPoint y: 470, distance: 95.8
click at [66, 470] on input "text" at bounding box center [245, 469] width 410 height 24
drag, startPoint x: 126, startPoint y: 256, endPoint x: 139, endPoint y: 257, distance: 13.3
click at [139, 257] on span "[PERSON_NAME].B2NY.CL.7071183" at bounding box center [241, 255] width 444 height 22
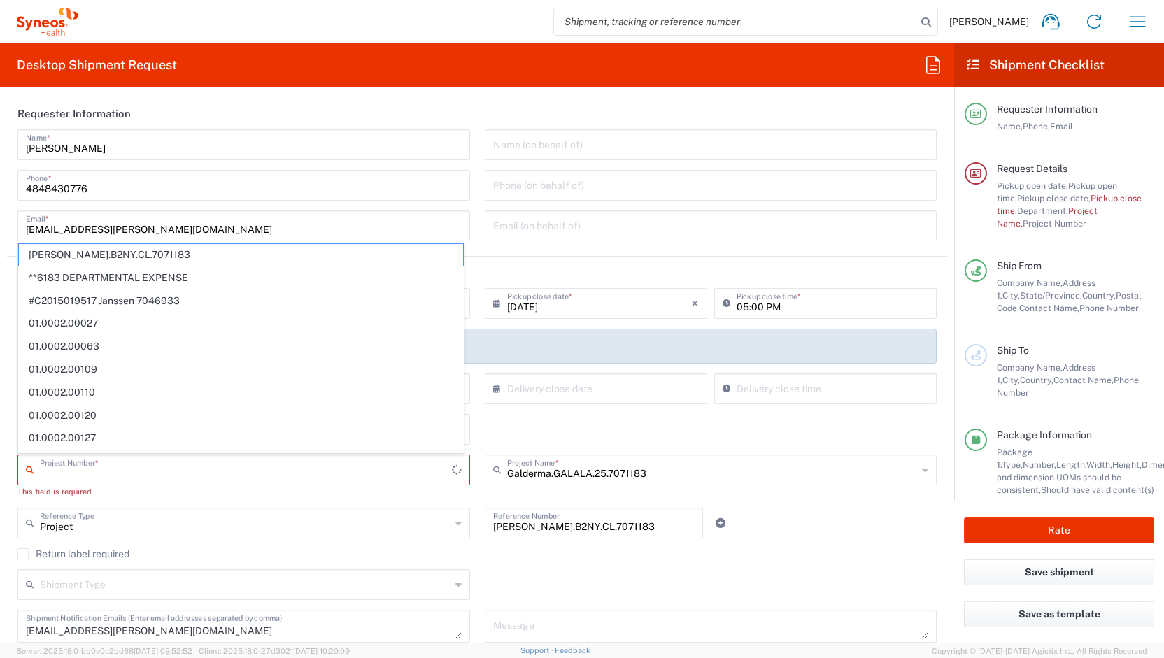
click at [66, 478] on input "text" at bounding box center [246, 469] width 412 height 24
click at [944, 60] on agx-form-header "Desktop Shipment Request" at bounding box center [477, 64] width 954 height 43
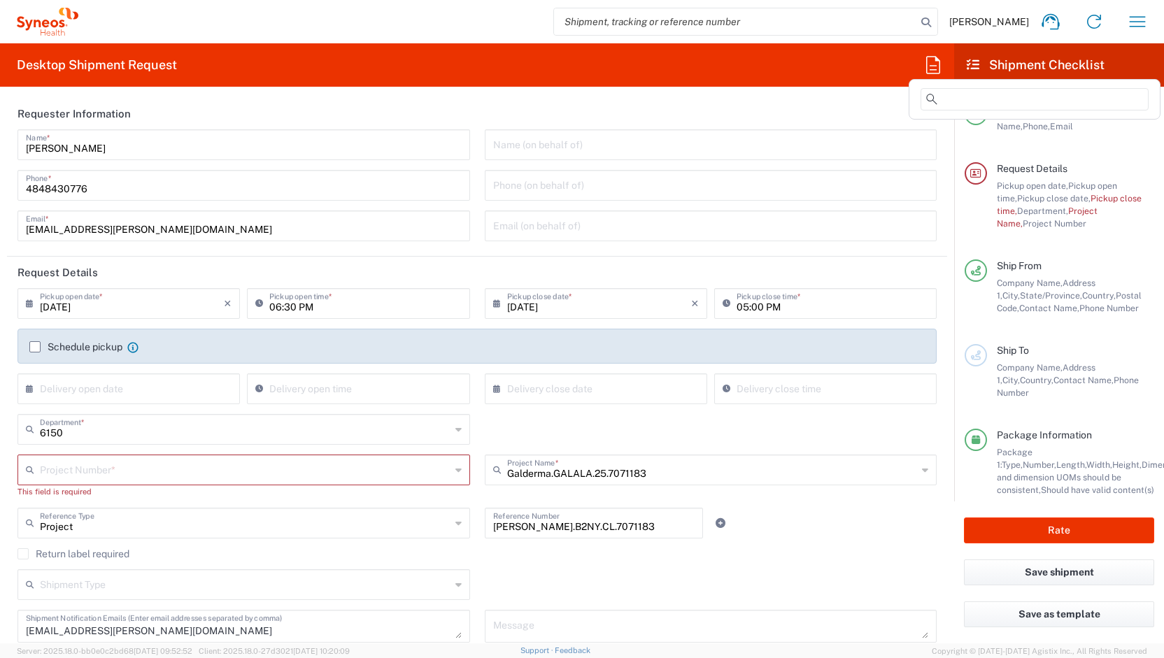
click at [933, 69] on icon at bounding box center [933, 64] width 14 height 17
click at [954, 103] on input at bounding box center [1034, 99] width 228 height 22
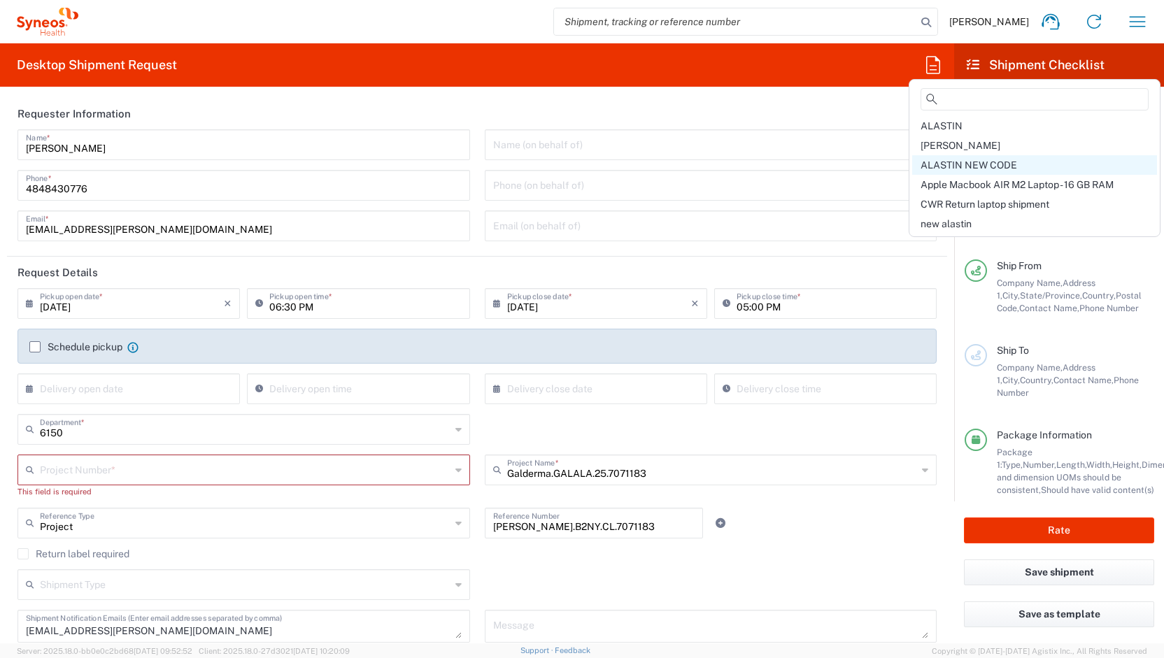
click at [947, 173] on div "ALASTIN NEW CODE" at bounding box center [1034, 165] width 245 height 20
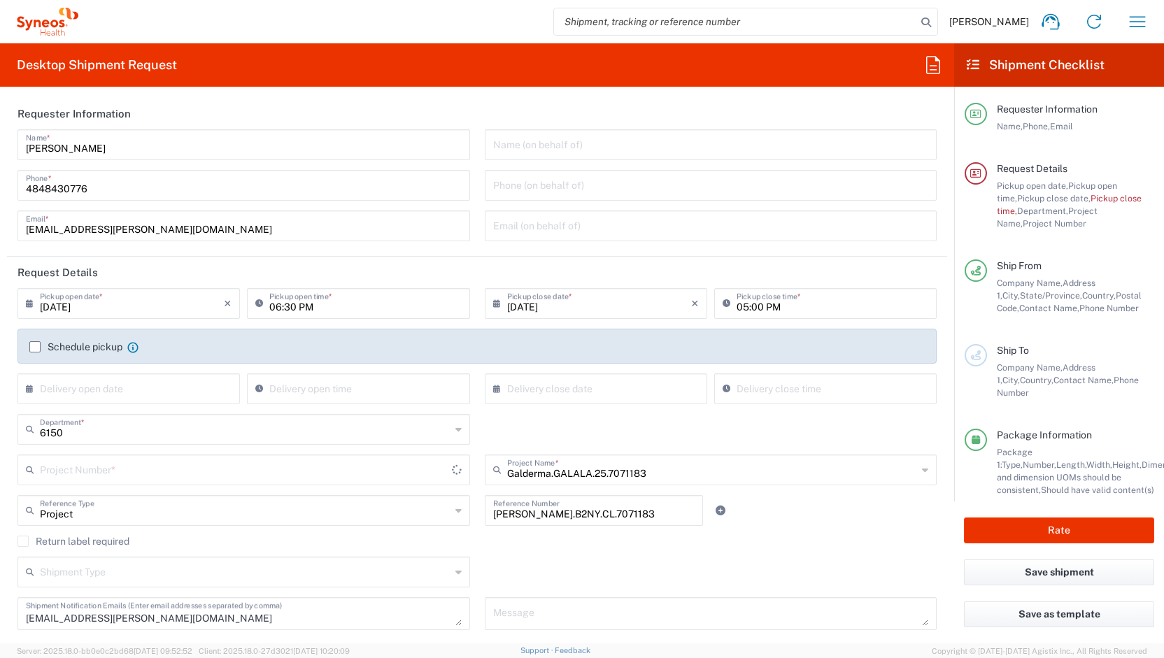
type input "[PERSON_NAME].B2NY.CL.7071183"
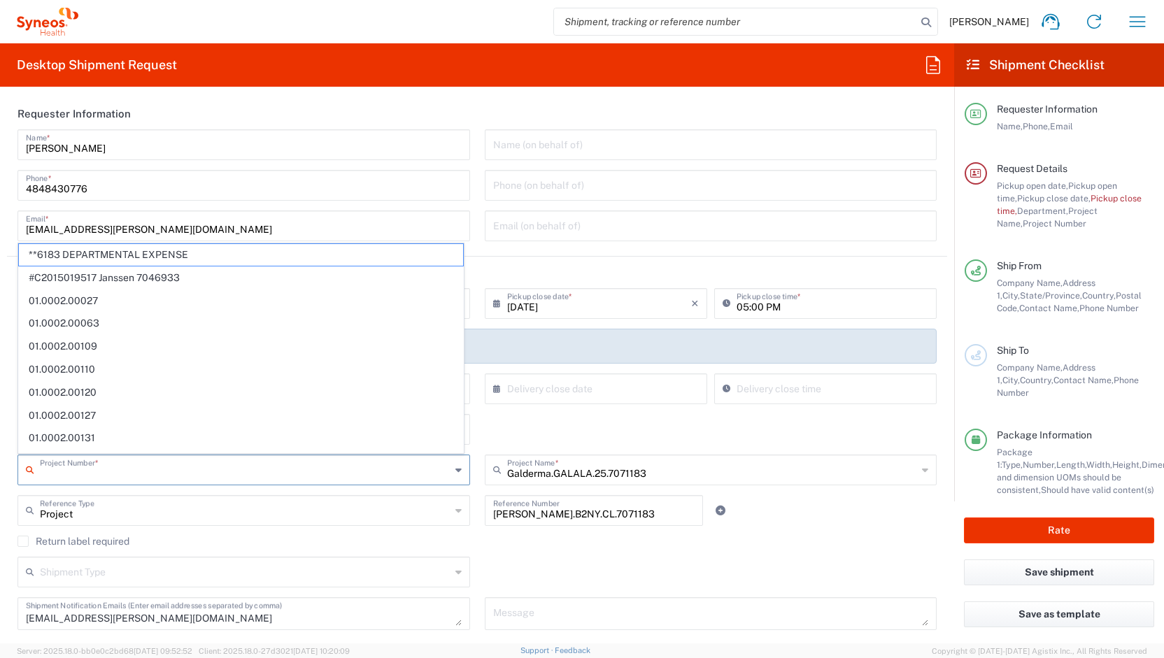
drag, startPoint x: 143, startPoint y: 468, endPoint x: 215, endPoint y: 227, distance: 252.0
click at [215, 227] on form "Requester Information [PERSON_NAME] Name * [PHONE_NUMBER] Phone * [EMAIL_ADDRES…" at bounding box center [477, 370] width 954 height 545
type input "[PERSON_NAME].B2NY.CL.7071183"
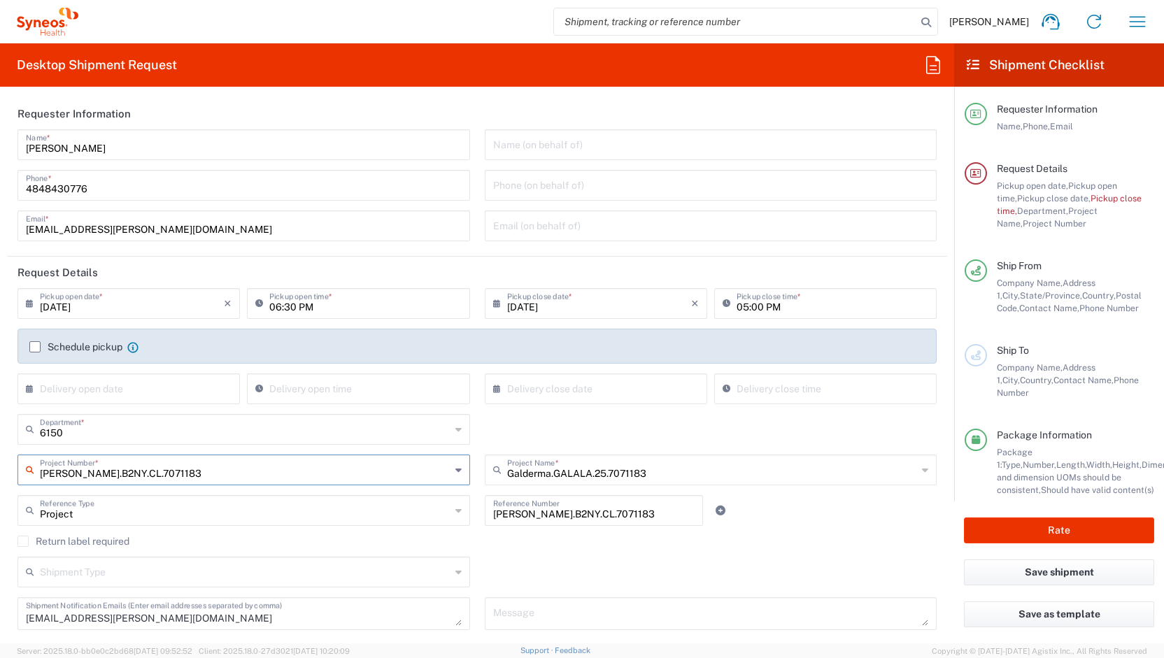
drag, startPoint x: 148, startPoint y: 473, endPoint x: 34, endPoint y: 474, distance: 113.3
click at [34, 474] on div "[PERSON_NAME].B2NY.CL.7071183 Project Number *" at bounding box center [243, 470] width 452 height 31
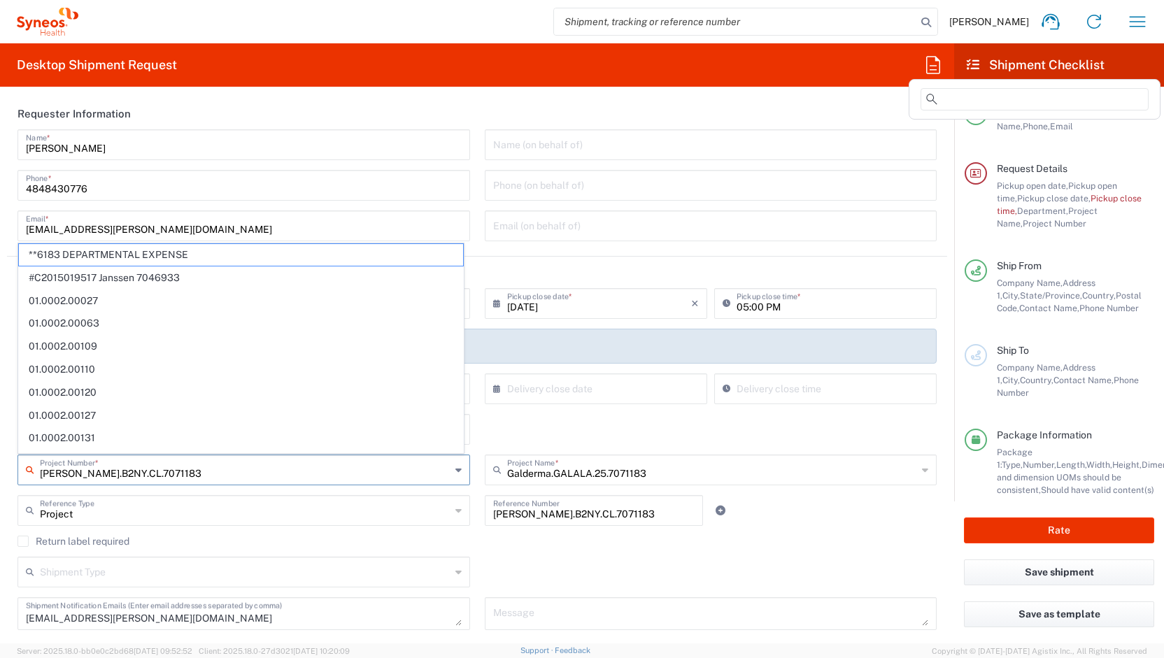
click at [933, 67] on icon at bounding box center [933, 65] width 22 height 22
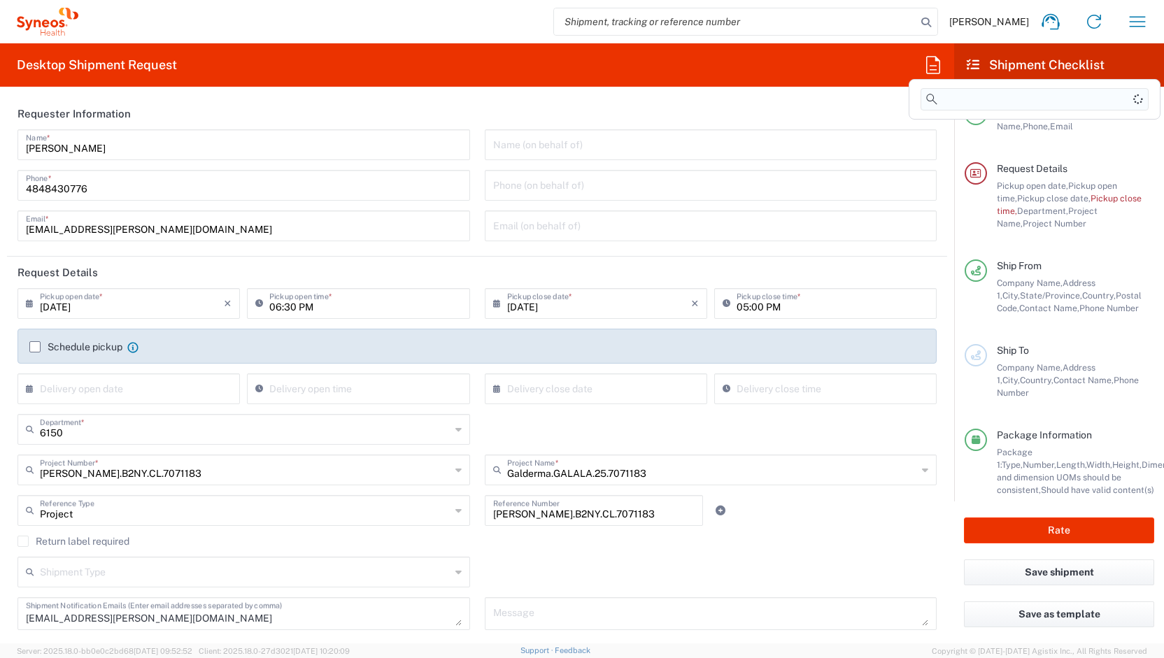
click at [959, 97] on input at bounding box center [1034, 99] width 228 height 22
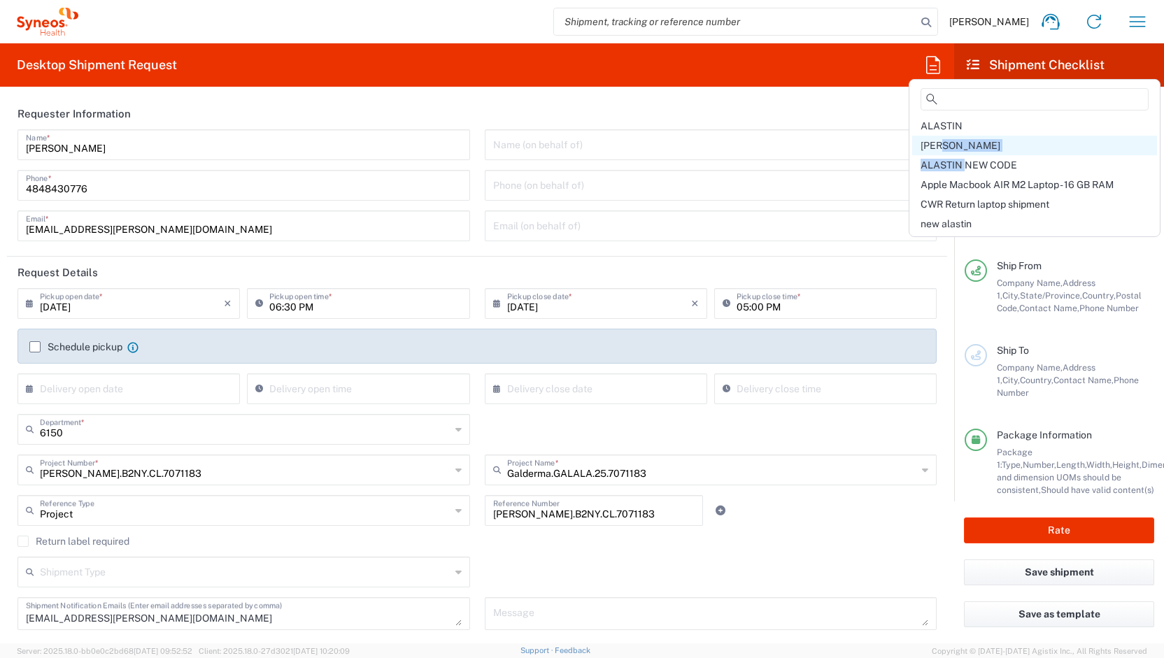
drag, startPoint x: 966, startPoint y: 158, endPoint x: 946, endPoint y: 146, distance: 23.5
click at [946, 146] on div "ALASTIN ALASTIN FEDEX ALASTIN NEW CODE Apple Macbook AIR M2 Laptop - 16 GB RAM …" at bounding box center [1034, 174] width 245 height 117
click at [946, 146] on span "[PERSON_NAME]" at bounding box center [960, 145] width 80 height 11
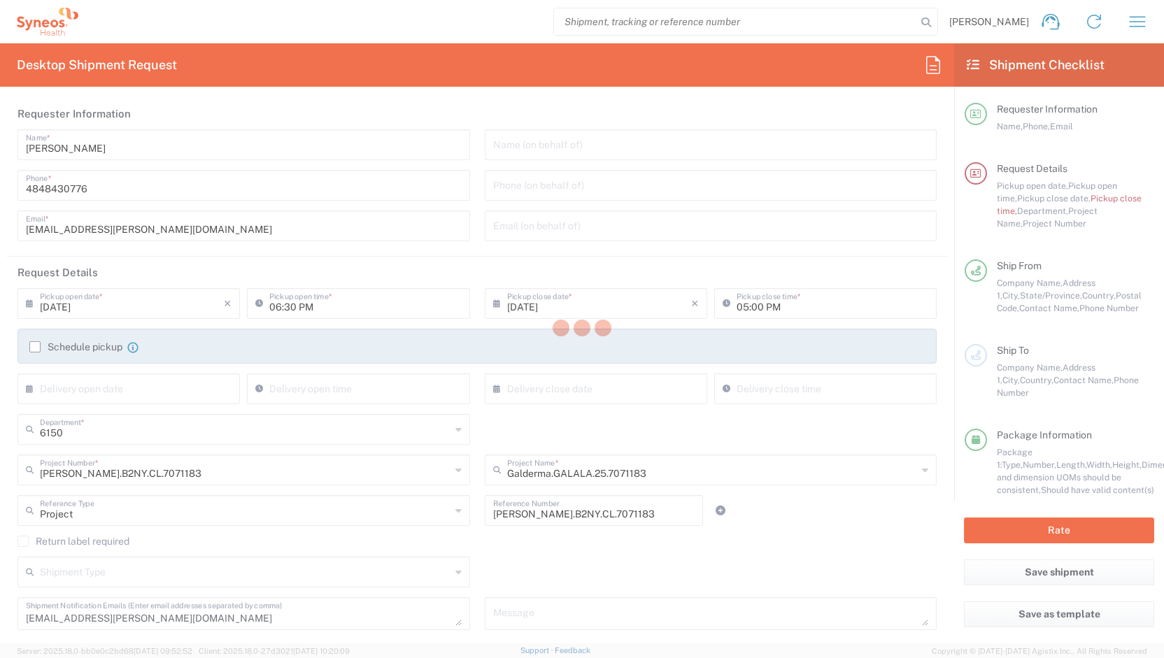
type input "01:10 PM"
type input "BioSector 2 LLC- [US_STATE] [GEOGRAPHIC_DATA]"
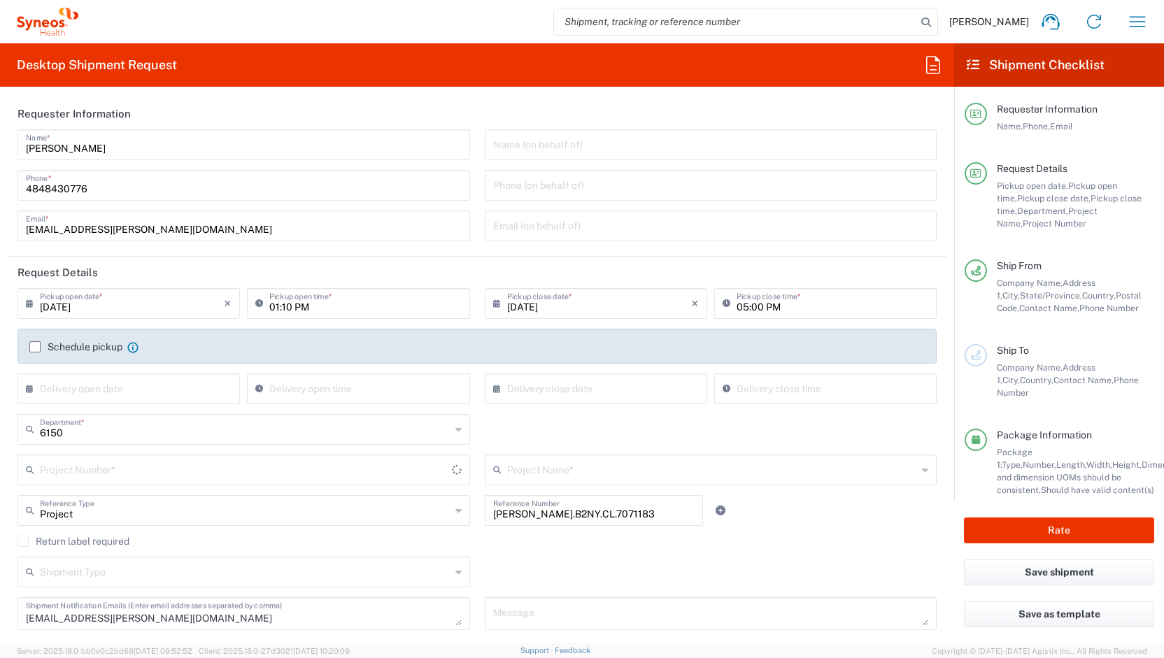
type input "[PERSON_NAME].B2NY.CL.7070486"
type input "Galderma.GALALA.25.7070486"
click at [64, 402] on div "× Delivery open date" at bounding box center [128, 388] width 222 height 31
click at [121, 305] on input "[DATE]" at bounding box center [132, 302] width 184 height 24
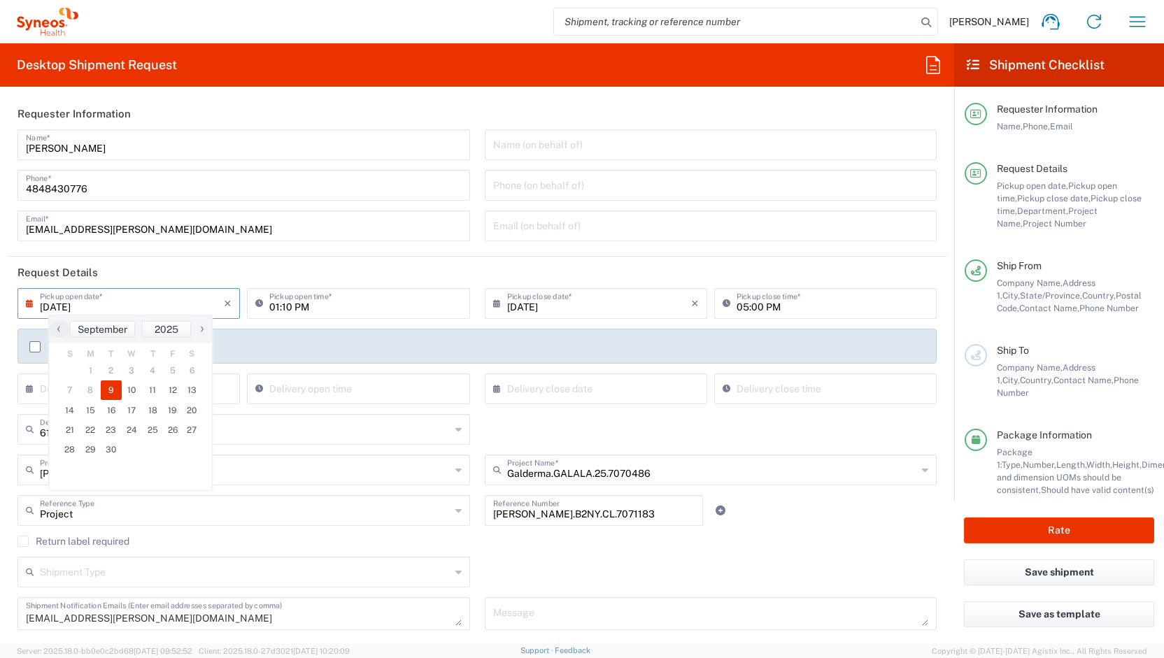
click at [282, 308] on input "01:10 PM" at bounding box center [365, 302] width 192 height 24
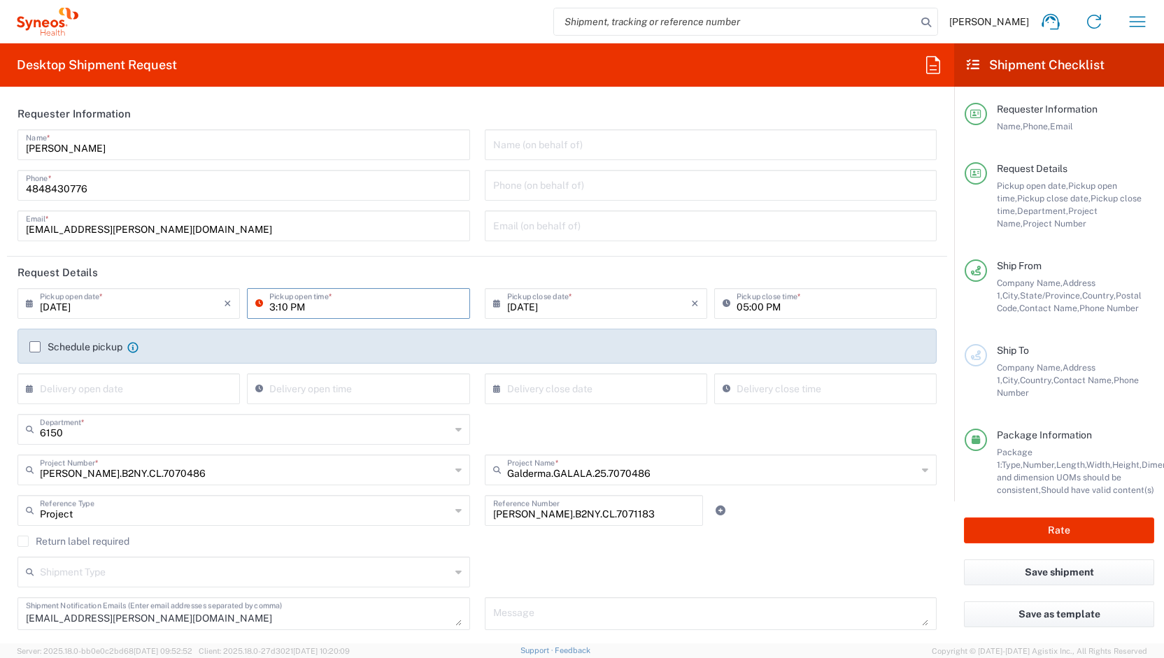
type input "03:10 PM"
click at [804, 421] on div "6150 Department * 6150 3000 3100 3109 3110 3111 3112 3125 3130 3135 3136 3150 3…" at bounding box center [477, 434] width 934 height 41
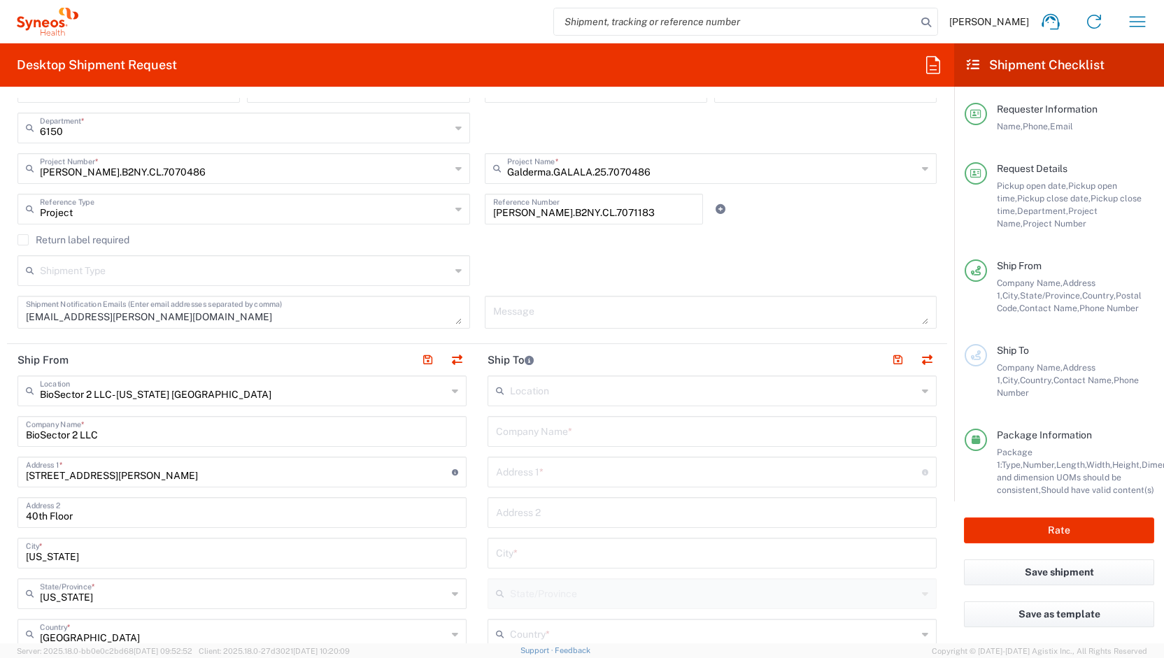
scroll to position [329, 0]
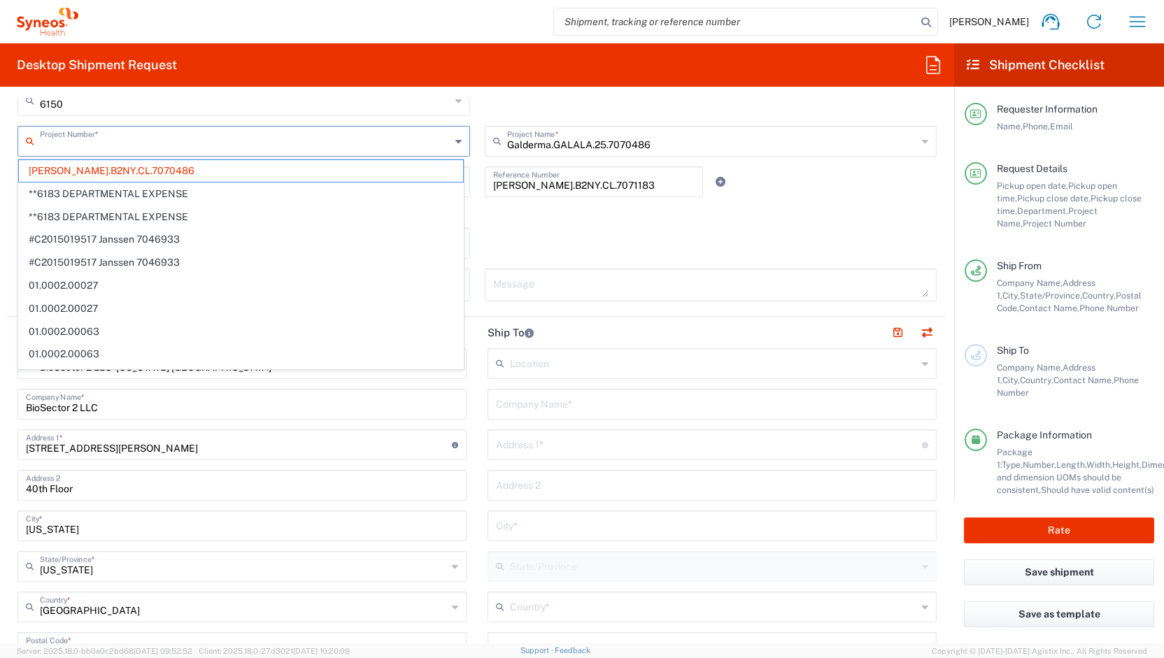
click at [224, 145] on input "text" at bounding box center [245, 140] width 410 height 24
paste input "[PERSON_NAME].B2NY.CL.7071183"
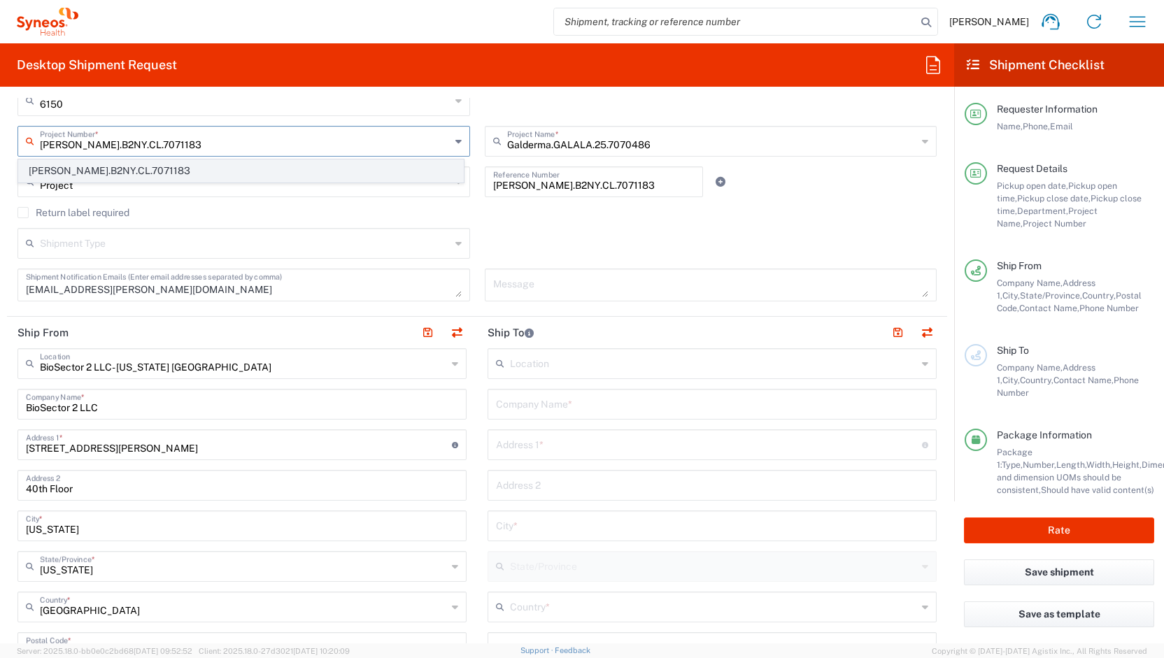
type input "[PERSON_NAME].B2NY.CL.7071183"
click at [124, 169] on span "[PERSON_NAME].B2NY.CL.7071183" at bounding box center [241, 171] width 444 height 22
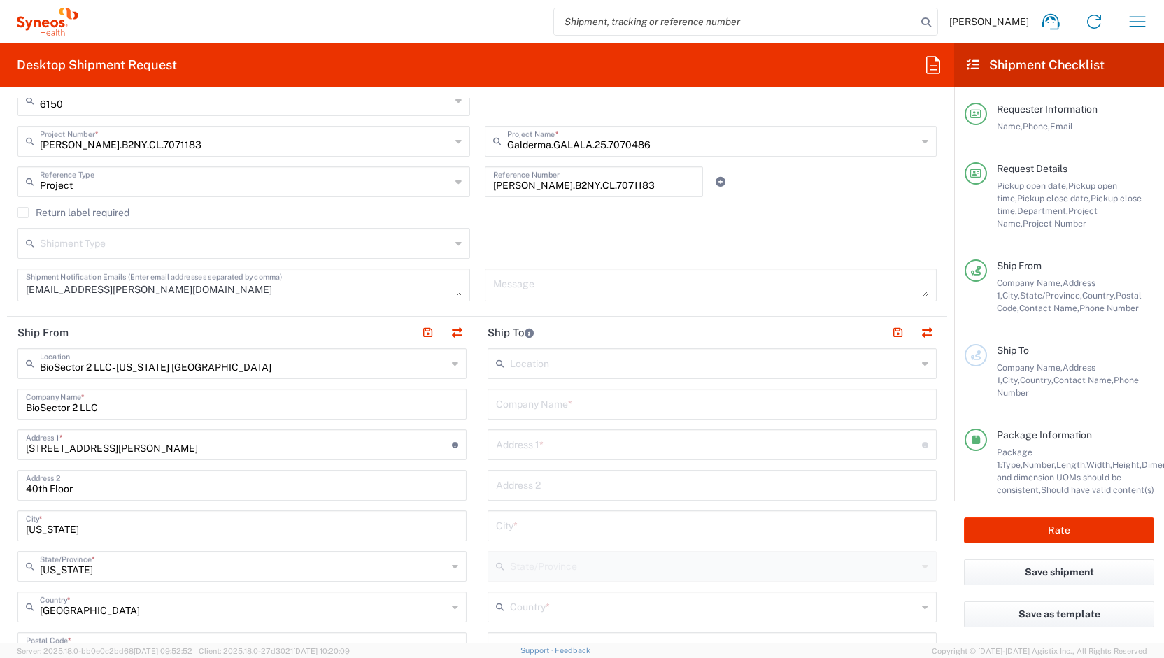
type input "Galderma.GALALA.25.7071183"
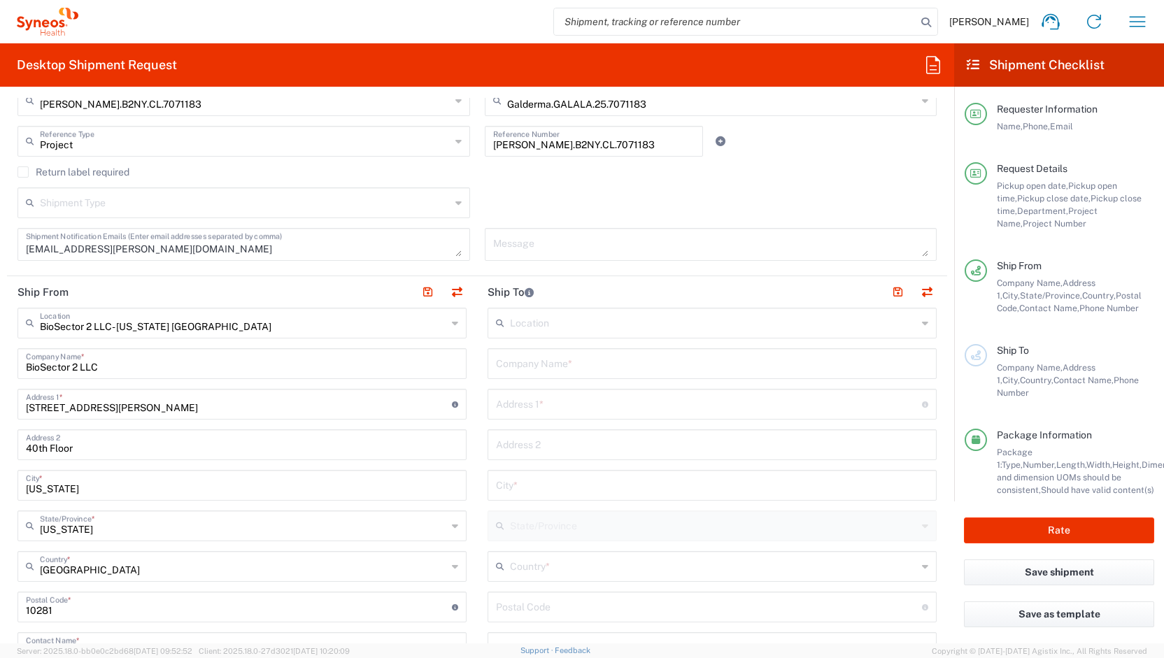
scroll to position [371, 0]
click at [527, 362] on input "text" at bounding box center [712, 361] width 432 height 24
type input "[PERSON_NAME]"
type input "[STREET_ADDRESS]"
click at [555, 422] on div "Location [PERSON_NAME] LLC-[GEOGRAPHIC_DATA] [GEOGRAPHIC_DATA] [GEOGRAPHIC_DATA…" at bounding box center [711, 599] width 449 height 587
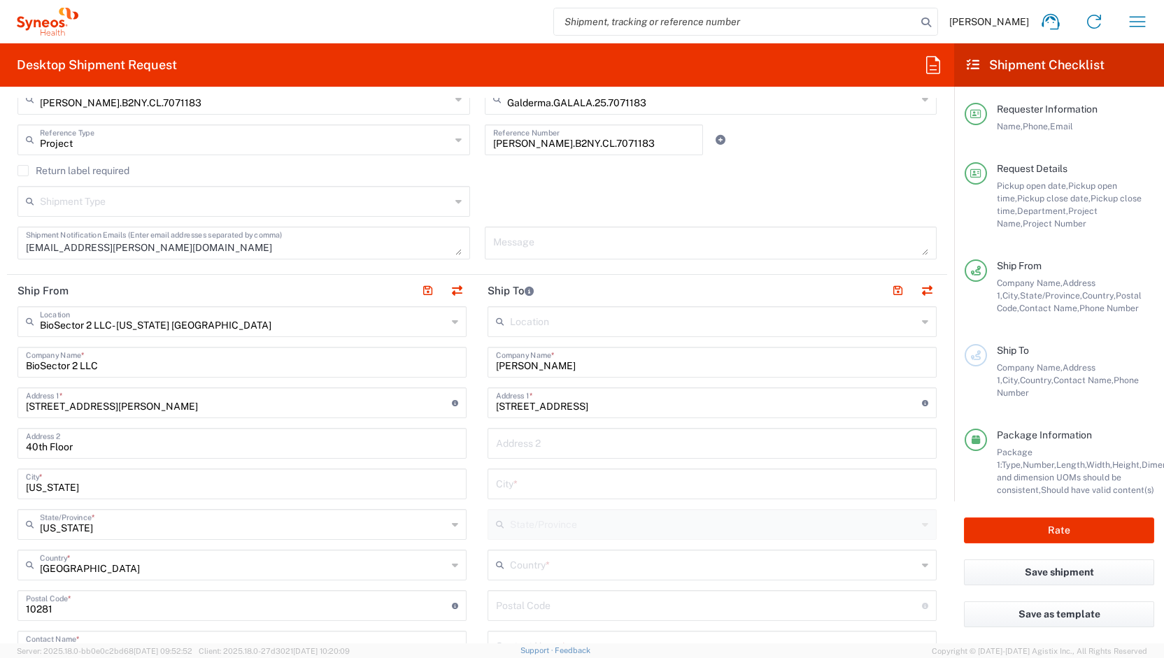
click at [584, 406] on input "[STREET_ADDRESS]" at bounding box center [709, 402] width 426 height 24
click at [501, 437] on input "text" at bounding box center [712, 442] width 432 height 24
click at [510, 478] on input "text" at bounding box center [712, 483] width 432 height 24
type input "[GEOGRAPHIC_DATA]"
click at [533, 562] on input "text" at bounding box center [713, 564] width 407 height 24
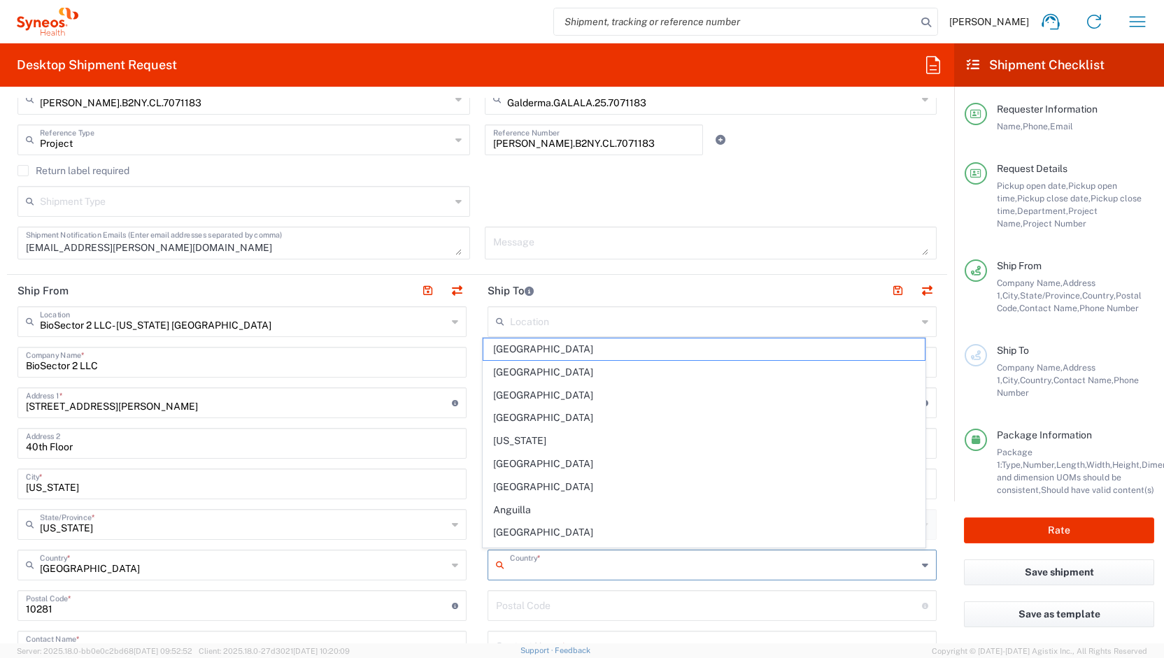
type input "b"
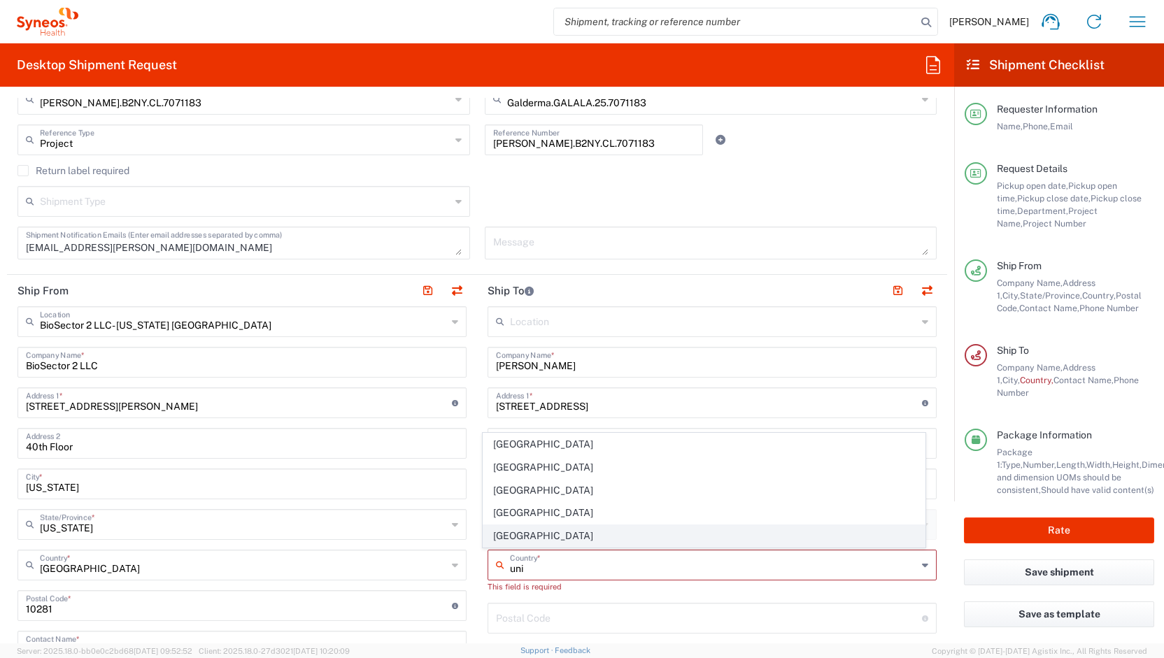
click at [533, 536] on span "[GEOGRAPHIC_DATA]" at bounding box center [703, 536] width 441 height 22
type input "[GEOGRAPHIC_DATA]"
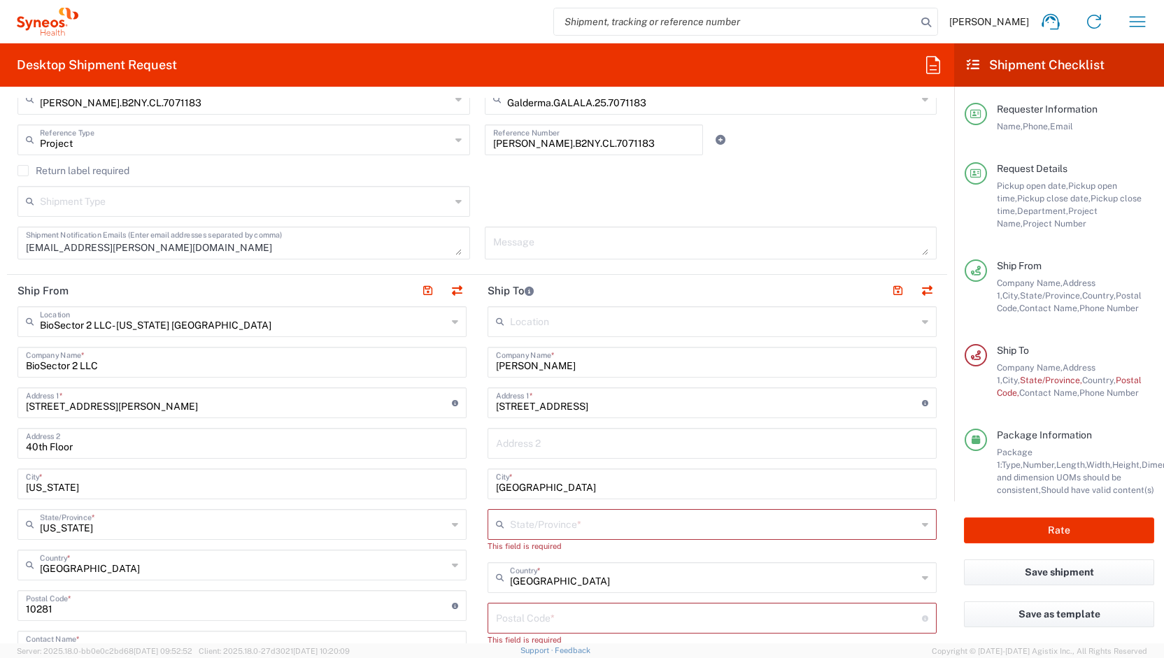
click at [508, 506] on div "Location [PERSON_NAME] LLC-[GEOGRAPHIC_DATA] [GEOGRAPHIC_DATA] [GEOGRAPHIC_DATA…" at bounding box center [711, 612] width 449 height 613
click at [513, 513] on input "text" at bounding box center [713, 523] width 407 height 24
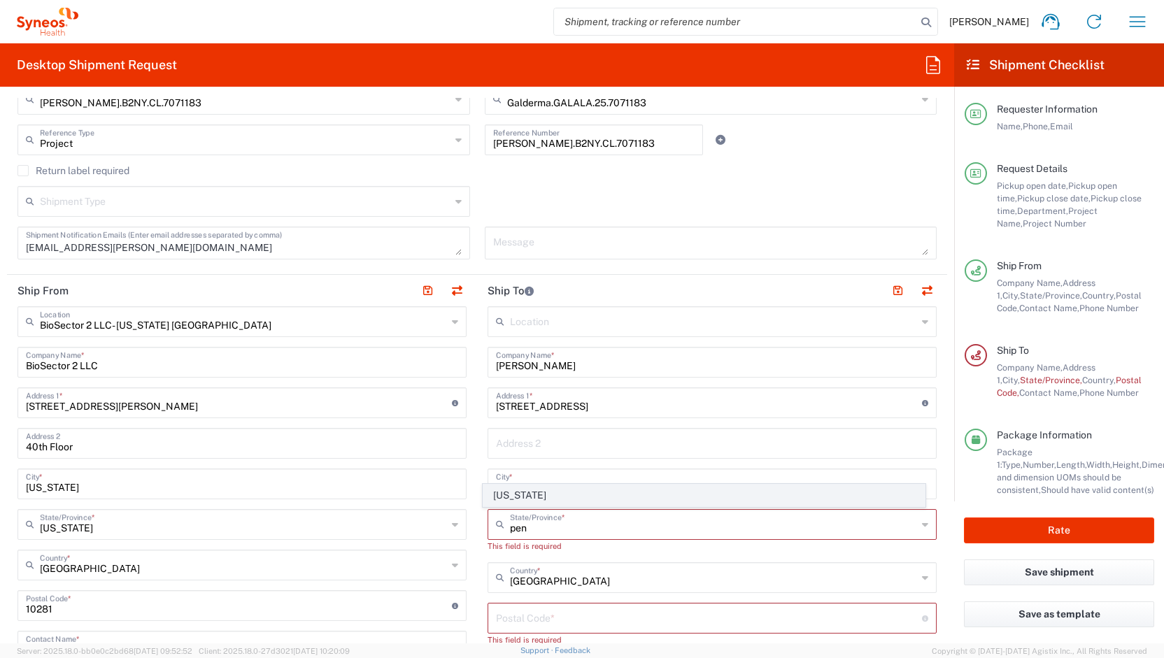
click at [500, 496] on span "[US_STATE]" at bounding box center [703, 496] width 441 height 22
type input "[US_STATE]"
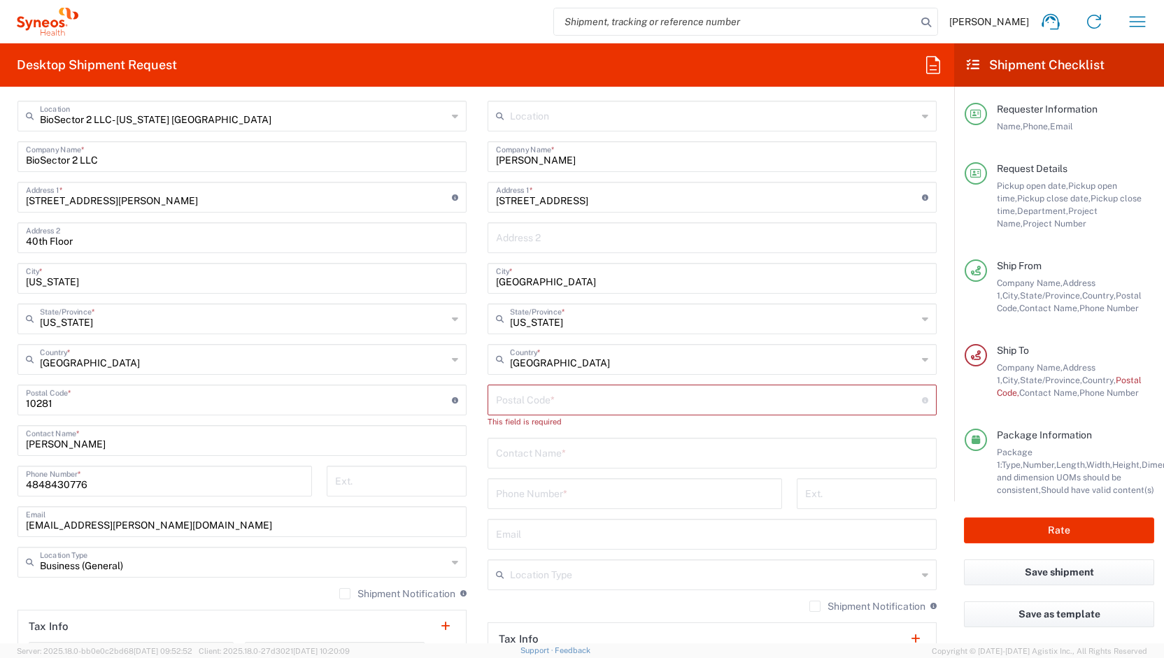
scroll to position [624, 0]
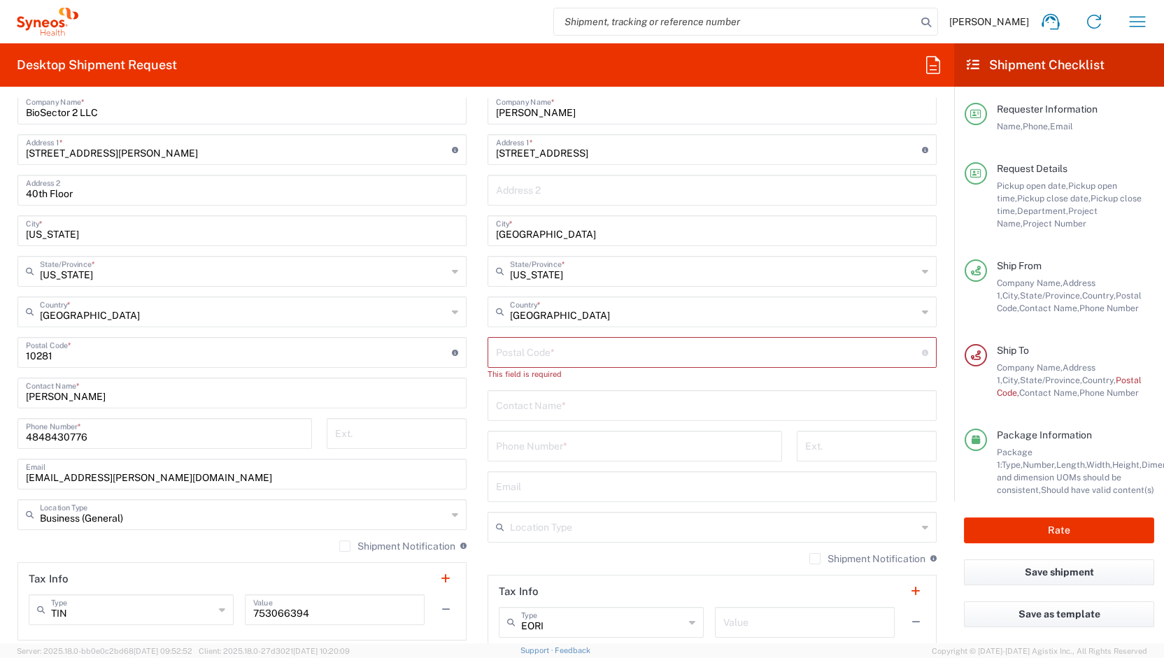
click at [513, 355] on input "undefined" at bounding box center [709, 351] width 426 height 24
type input "19073"
type input "[PERSON_NAME]"
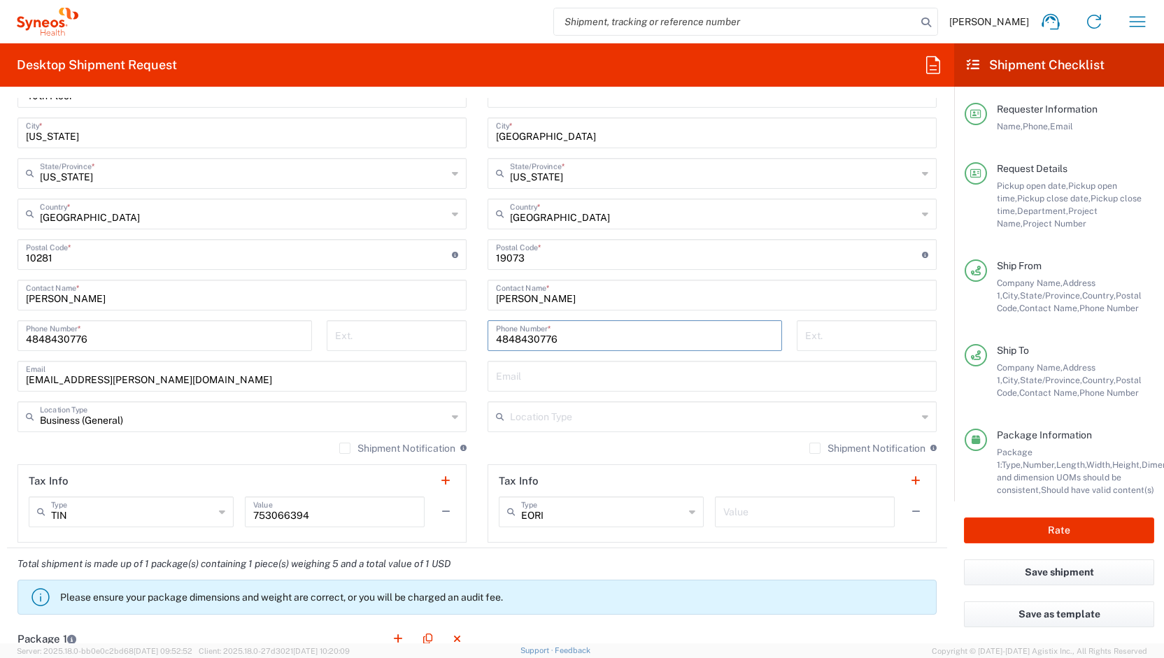
scroll to position [722, 0]
type input "4848430776"
click at [527, 395] on div "Location [PERSON_NAME] LLC-[GEOGRAPHIC_DATA] [GEOGRAPHIC_DATA] [GEOGRAPHIC_DATA…" at bounding box center [711, 248] width 449 height 587
click at [535, 411] on input "text" at bounding box center [713, 415] width 407 height 24
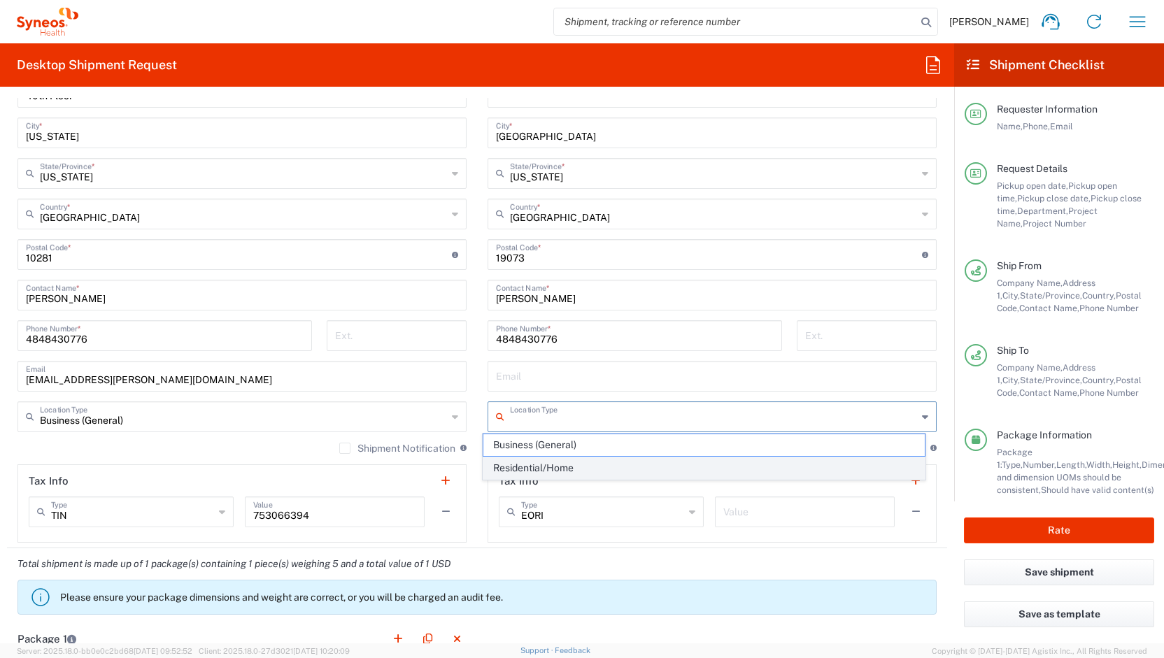
click at [548, 465] on span "Residential/Home" at bounding box center [703, 468] width 441 height 22
type input "Residential/Home"
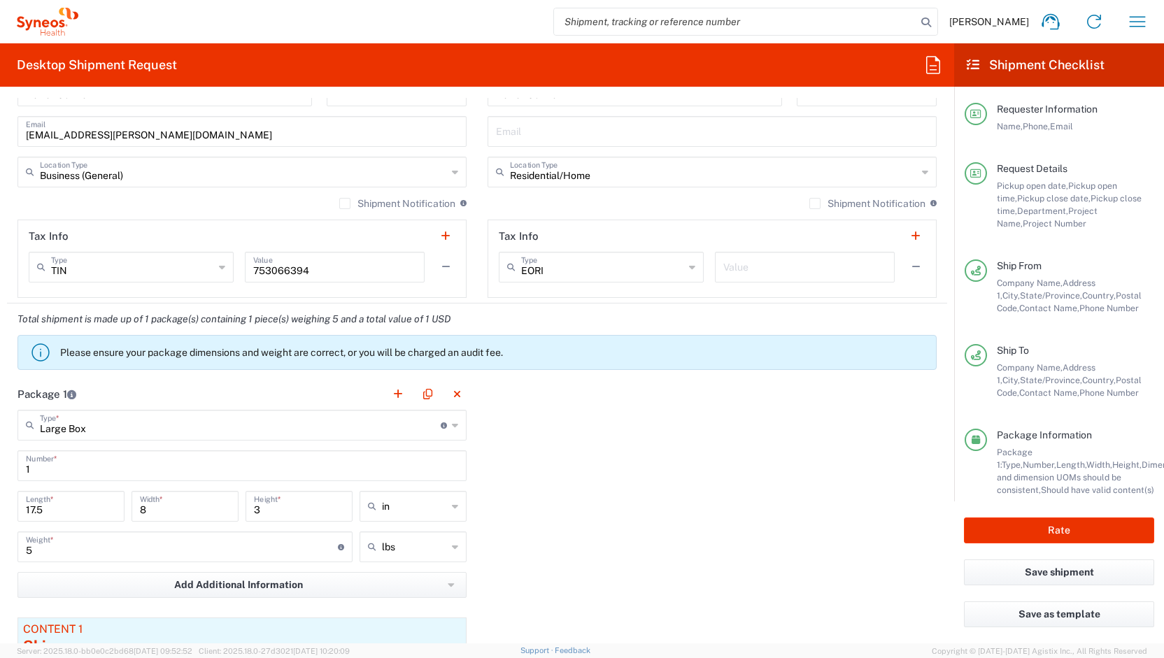
scroll to position [1056, 0]
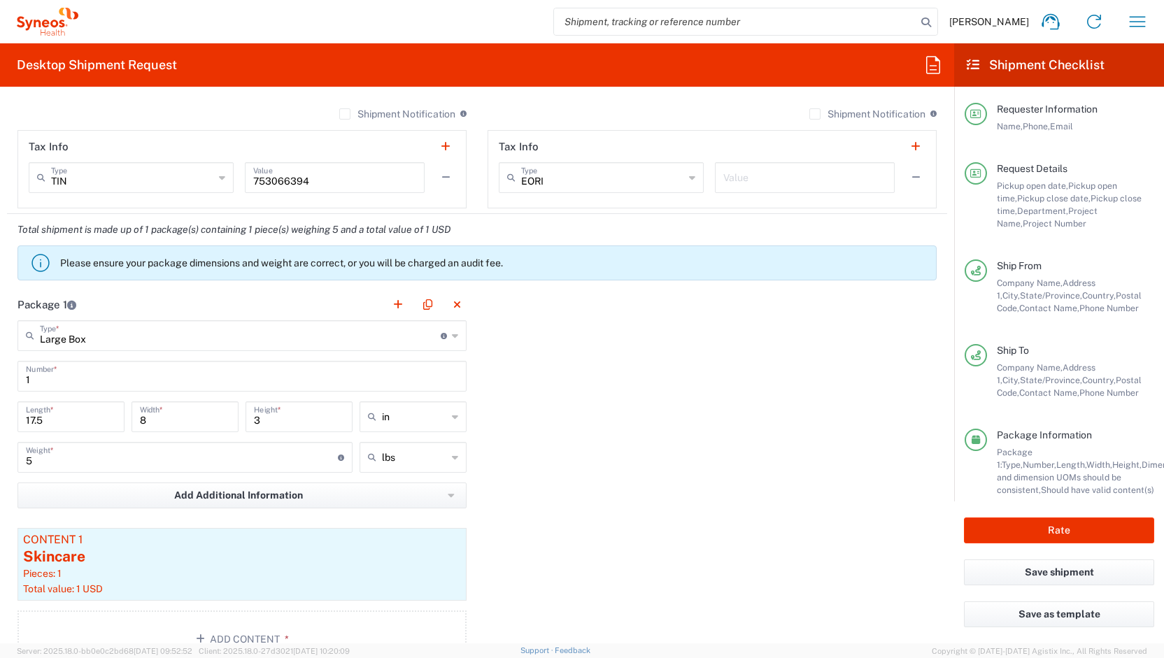
click at [106, 351] on main "Large Box Type * Material used to package goods Large Box Envelope Medium Box P…" at bounding box center [242, 496] width 470 height 352
click at [77, 338] on input "Large Box" at bounding box center [240, 334] width 401 height 24
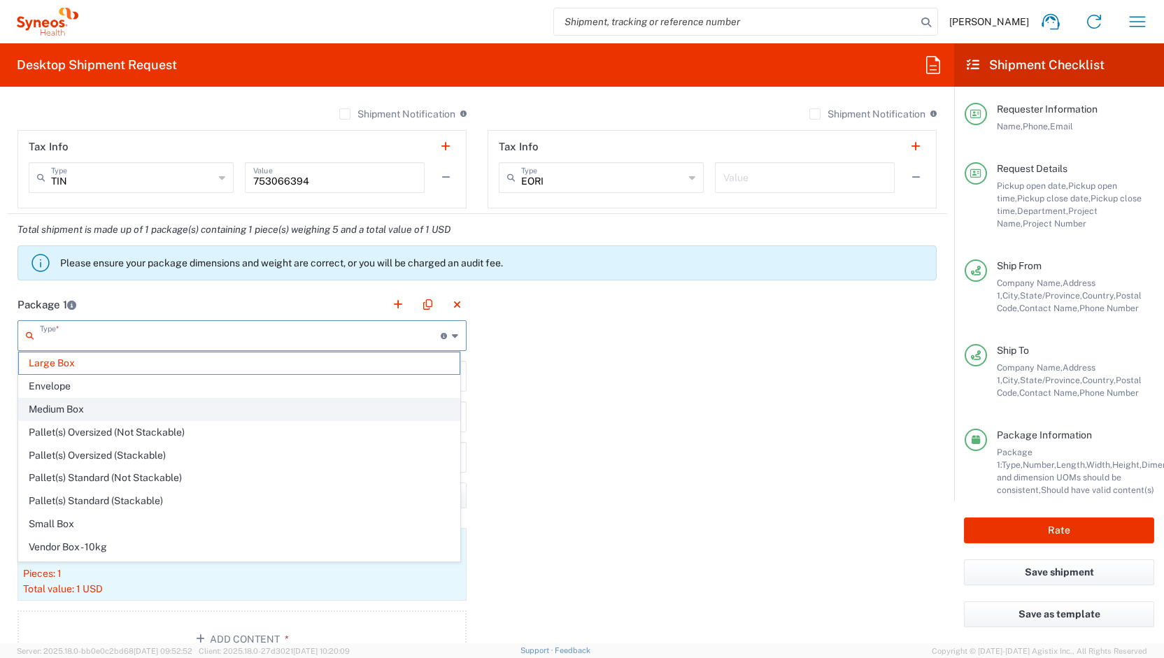
click at [73, 401] on span "Medium Box" at bounding box center [239, 410] width 441 height 22
type input "Medium Box"
type input "13"
type input "11.5"
type input "2.5"
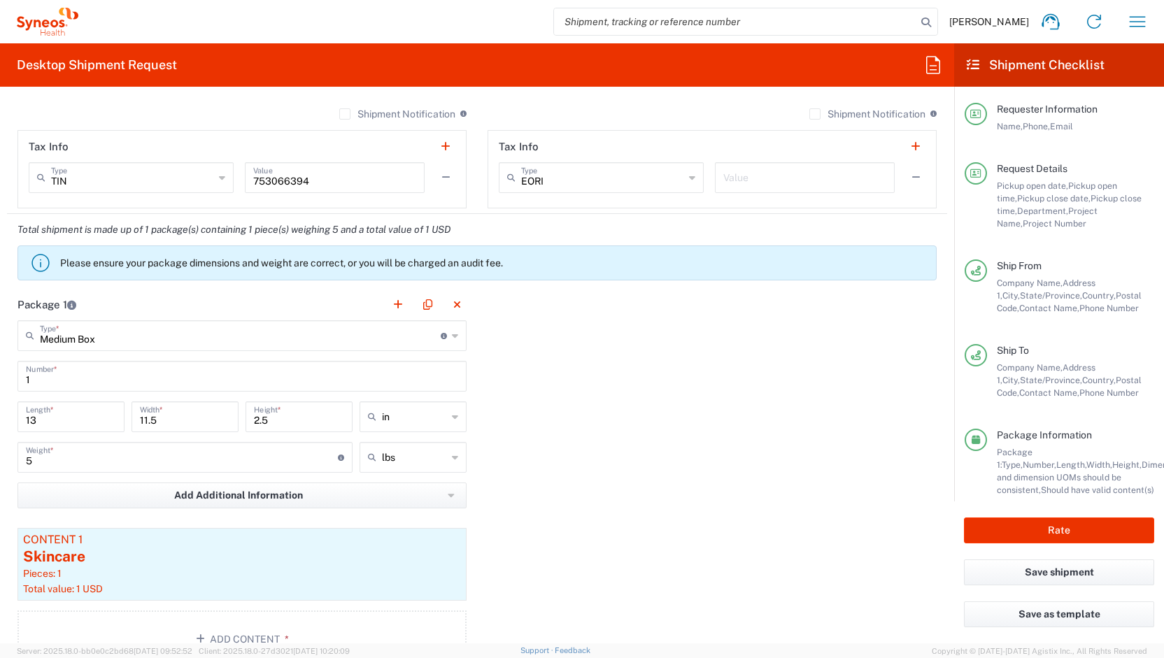
click at [45, 456] on input "5" at bounding box center [182, 456] width 312 height 24
type input "0"
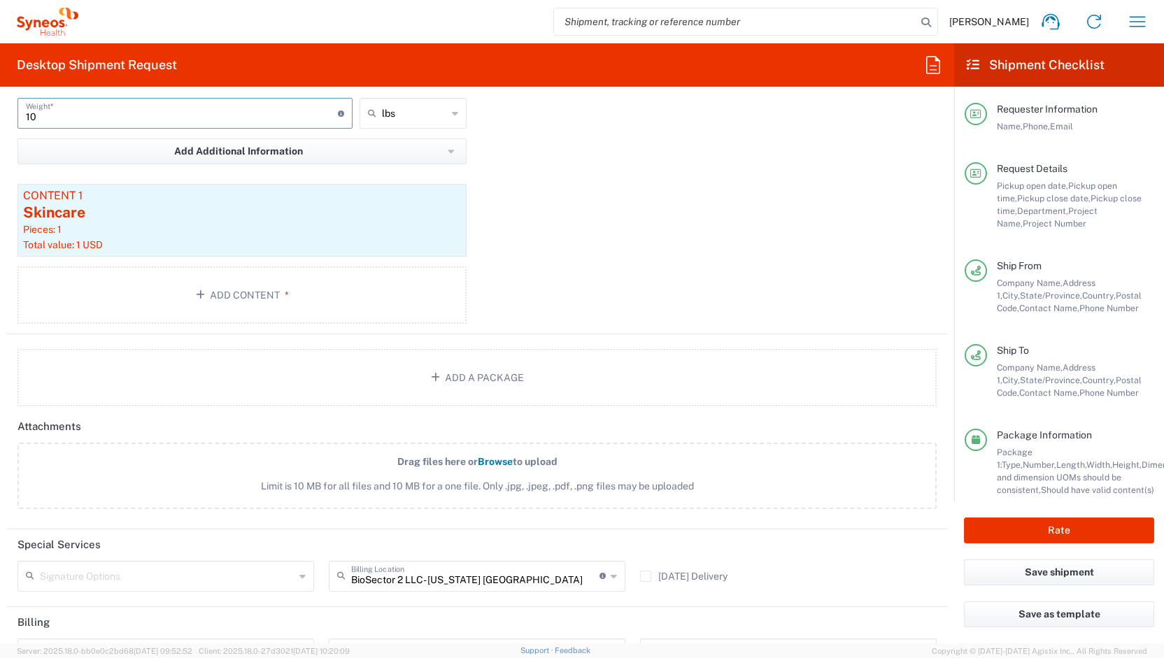
scroll to position [1566, 0]
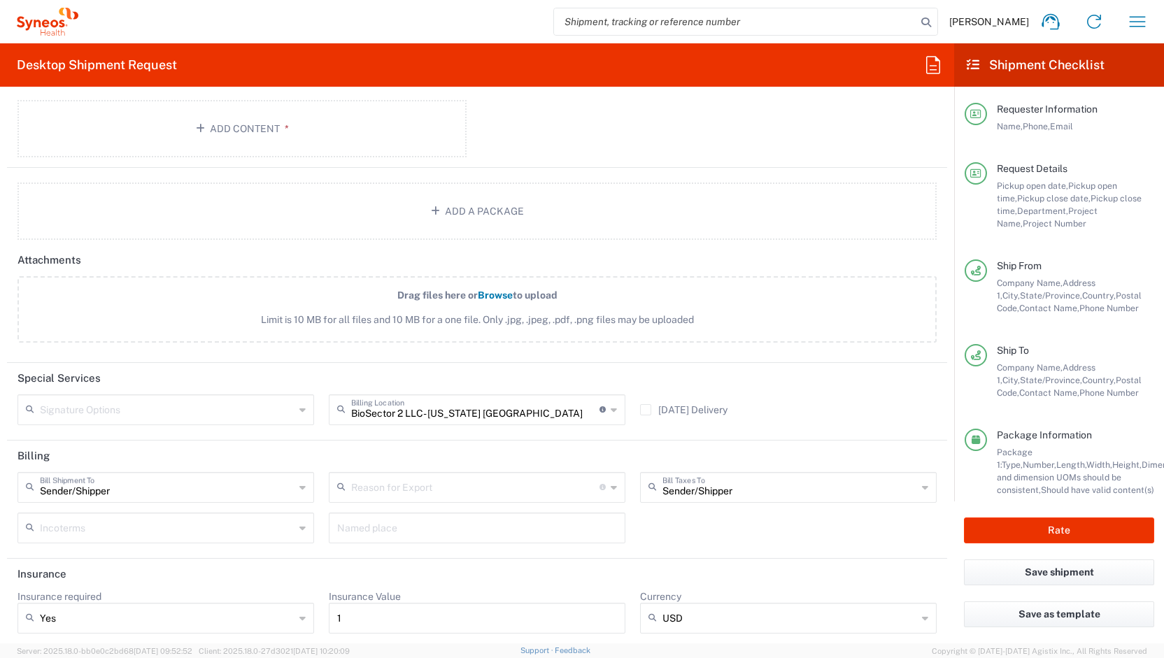
type input "10"
click at [1021, 525] on button "Rate" at bounding box center [1059, 530] width 190 height 26
type input "[PERSON_NAME].B2NY.CL.7071183"
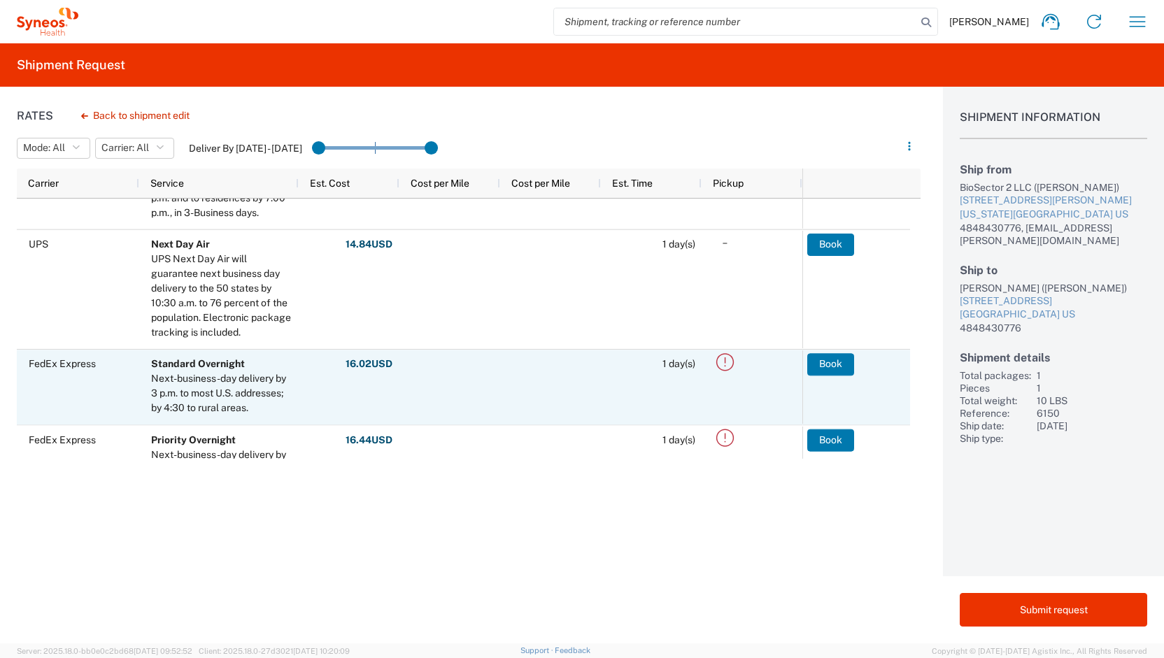
scroll to position [255, 0]
click at [813, 365] on button "Book" at bounding box center [830, 363] width 47 height 22
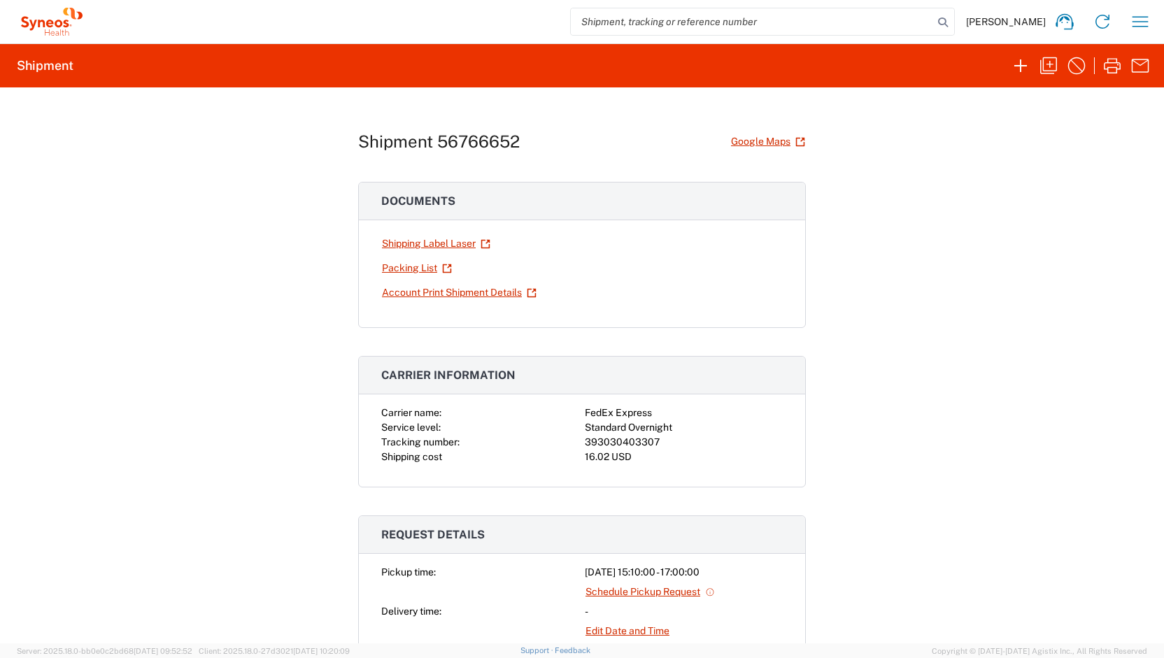
click at [1108, 278] on div "Shipment 56766652 Google Maps Documents Shipping Label Laser Packing List Accou…" at bounding box center [582, 365] width 1164 height 556
click at [438, 245] on link "Shipping Label Laser" at bounding box center [436, 243] width 110 height 24
click at [999, 322] on div "Shipment 56766652 Google Maps Documents Shipping Label Laser Packing List Accou…" at bounding box center [582, 365] width 1164 height 556
click at [1064, 278] on div "Shipment 56766652 Google Maps Documents Shipping Label Laser Packing List Accou…" at bounding box center [582, 365] width 1164 height 556
click at [589, 443] on div "393030403307" at bounding box center [684, 442] width 198 height 15
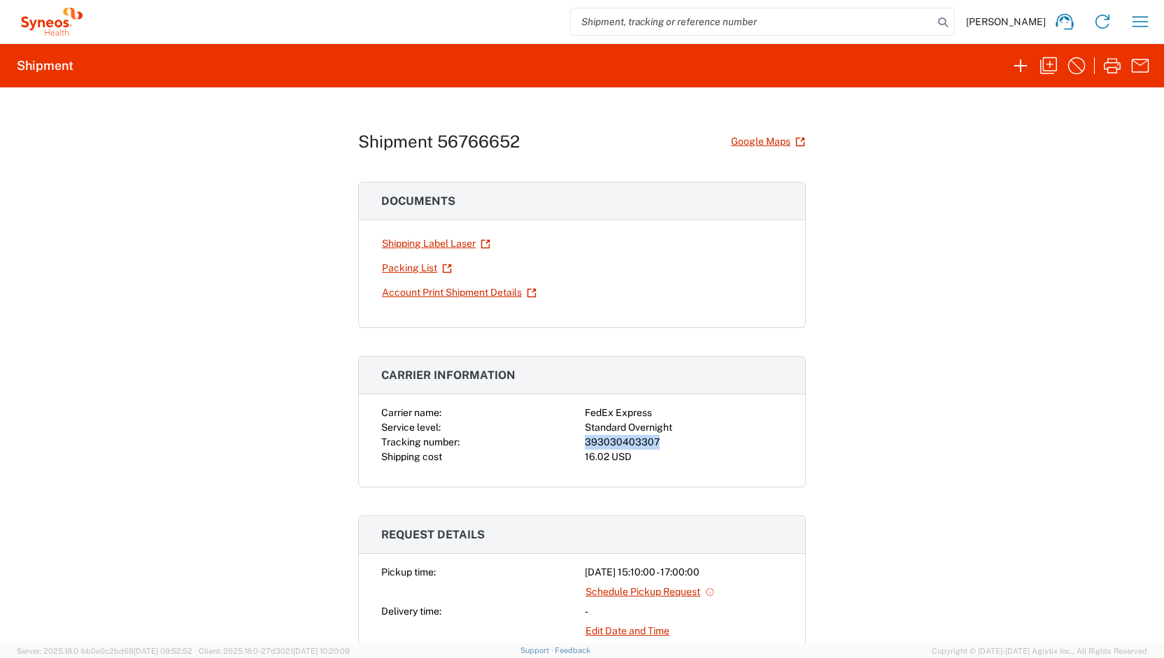
click at [589, 443] on div "393030403307" at bounding box center [684, 442] width 198 height 15
copy div "393030403307"
click at [1099, 217] on div "Shipment 56766652 Google Maps Documents Shipping Label Laser Packing List Accou…" at bounding box center [582, 365] width 1164 height 556
